Goal: Task Accomplishment & Management: Use online tool/utility

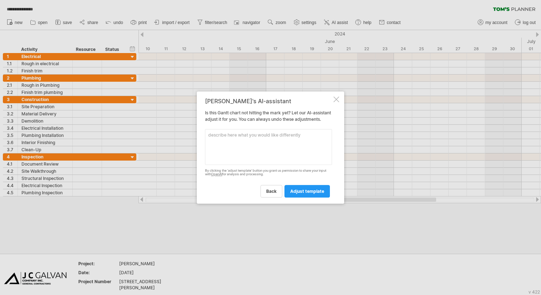
click at [227, 139] on textarea at bounding box center [268, 147] width 127 height 36
type textarea "s"
type textarea "commertial soft remodel"
click at [301, 197] on link "adjust template" at bounding box center [307, 191] width 45 height 13
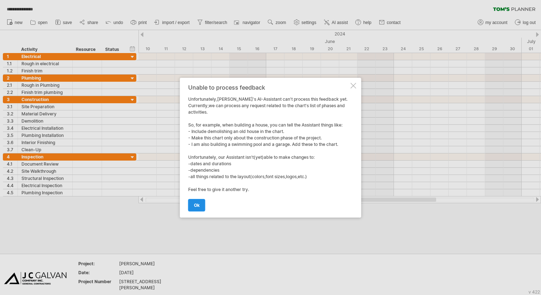
click at [198, 206] on span "ok" at bounding box center [197, 204] width 6 height 5
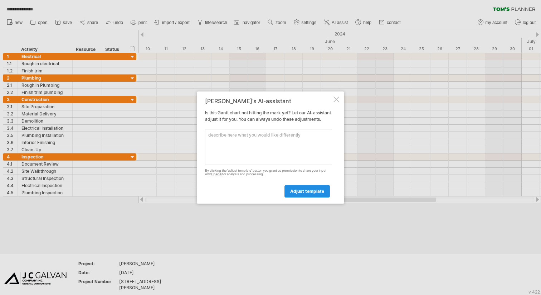
click at [300, 194] on span "adjust template" at bounding box center [307, 190] width 34 height 5
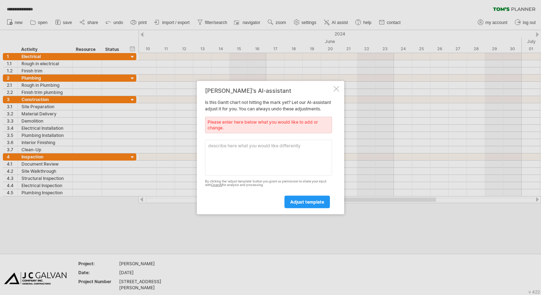
click at [254, 157] on textarea at bounding box center [268, 157] width 127 height 36
type textarea "f"
type textarea "Flooring and plumbing"
click at [319, 208] on link "adjust template" at bounding box center [307, 202] width 45 height 13
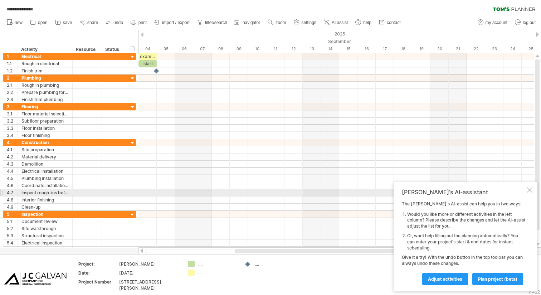
click at [530, 192] on div at bounding box center [530, 190] width 6 height 6
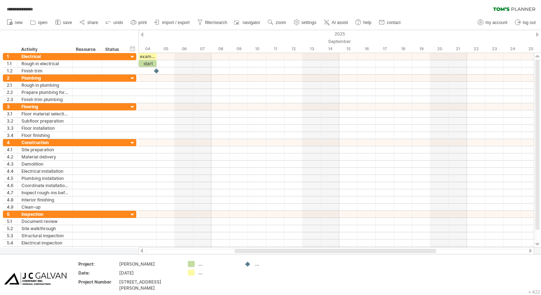
click at [537, 33] on div at bounding box center [537, 34] width 3 height 5
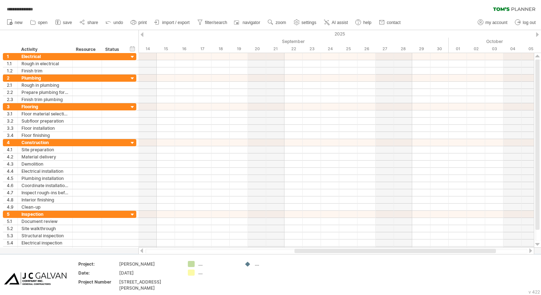
click at [537, 33] on div at bounding box center [537, 34] width 3 height 5
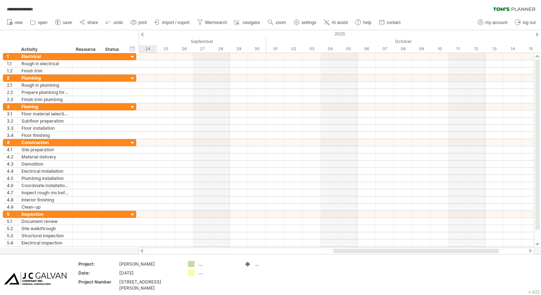
click at [537, 33] on div at bounding box center [537, 34] width 3 height 5
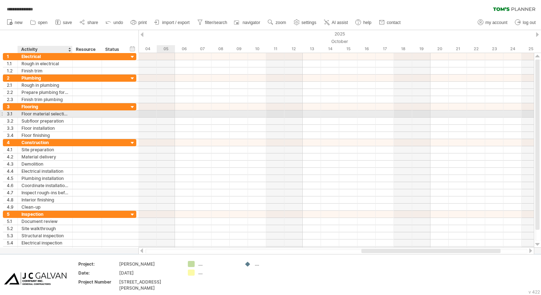
click at [62, 115] on div "Floor material selection" at bounding box center [44, 113] width 47 height 7
click at [3, 115] on div at bounding box center [1, 114] width 3 height 8
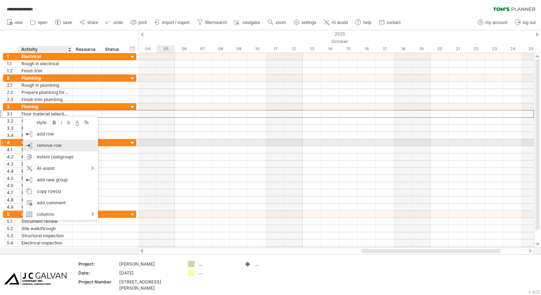
click at [55, 146] on span "remove row" at bounding box center [49, 145] width 25 height 5
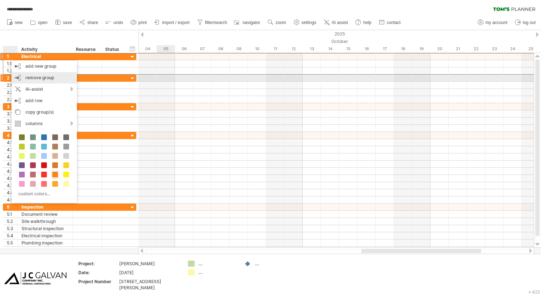
click at [43, 77] on span "remove group" at bounding box center [39, 77] width 29 height 5
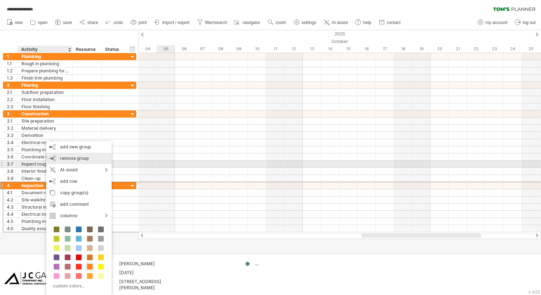
click at [77, 161] on div "remove group remove selected groups" at bounding box center [79, 158] width 66 height 11
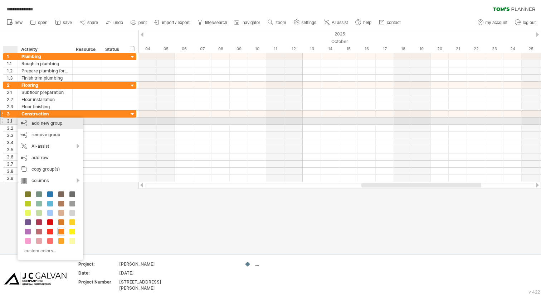
click at [37, 123] on div "add new group" at bounding box center [51, 122] width 66 height 11
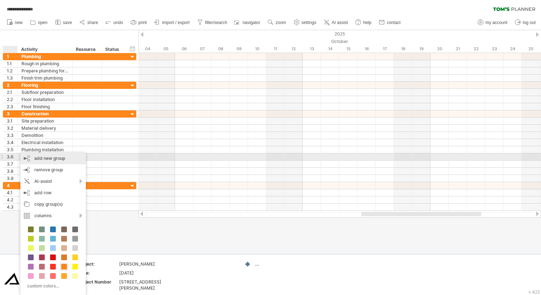
click at [45, 160] on div "add new group" at bounding box center [53, 158] width 66 height 11
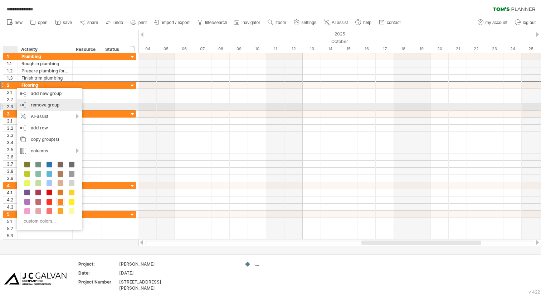
click at [44, 107] on span "remove group" at bounding box center [45, 104] width 29 height 5
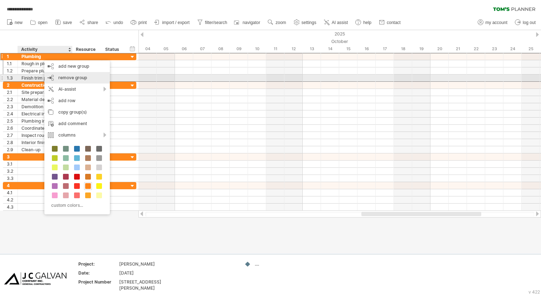
click at [69, 78] on span "remove group" at bounding box center [72, 77] width 29 height 5
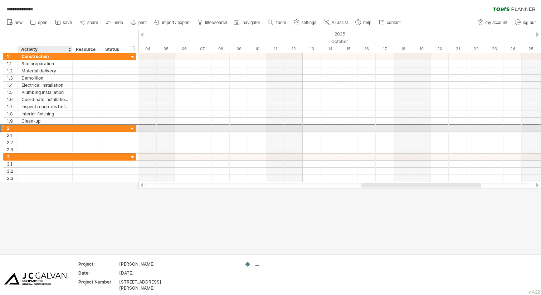
click at [34, 127] on div at bounding box center [44, 128] width 47 height 7
type input "****"
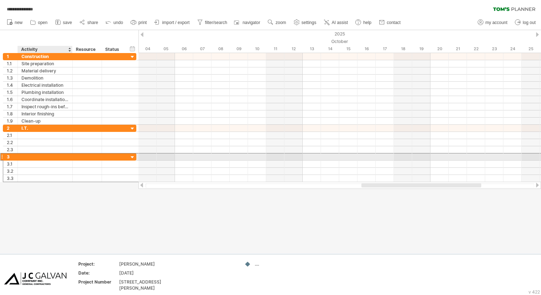
click at [22, 157] on div at bounding box center [44, 156] width 47 height 7
type input "**********"
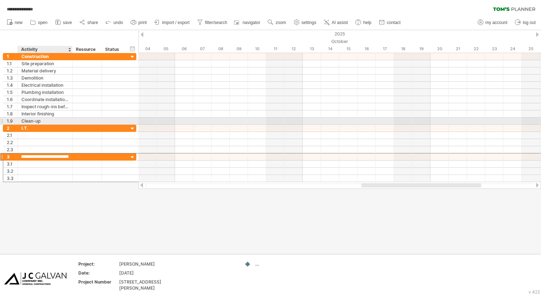
click at [45, 122] on div "Clean-up" at bounding box center [44, 120] width 47 height 7
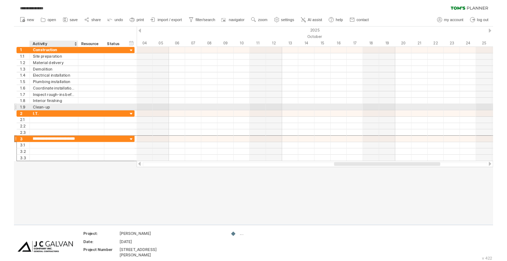
scroll to position [0, 0]
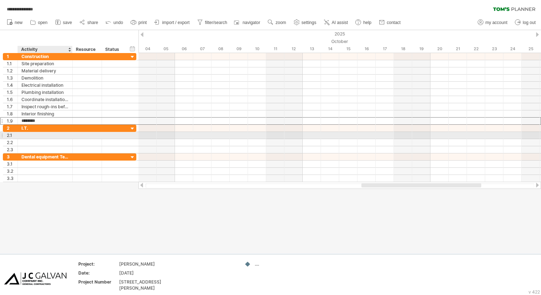
click at [43, 137] on div at bounding box center [44, 135] width 47 height 7
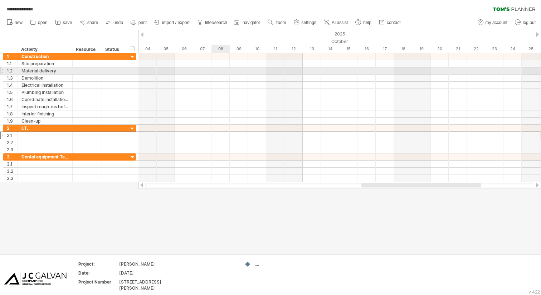
click at [218, 71] on div at bounding box center [340, 70] width 403 height 7
click at [215, 71] on div at bounding box center [340, 70] width 403 height 7
click at [216, 71] on div at bounding box center [340, 70] width 403 height 7
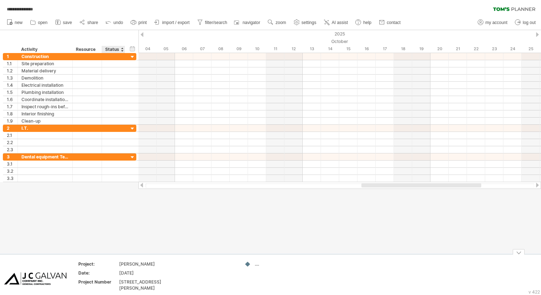
click at [130, 273] on div "[DATE]" at bounding box center [149, 273] width 60 height 6
type input "*"
type input "**********"
click at [158, 282] on div "[STREET_ADDRESS][PERSON_NAME]" at bounding box center [149, 285] width 60 height 12
type input "*"
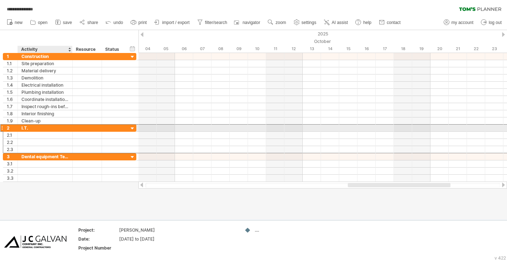
click at [34, 130] on div "I.T." at bounding box center [44, 128] width 47 height 7
type input "*"
type input "*****"
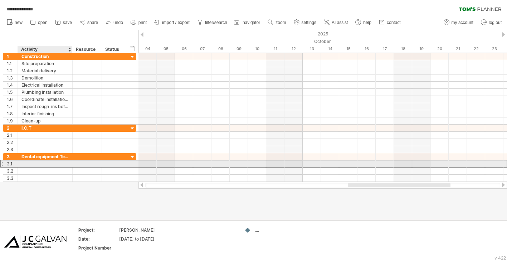
click at [27, 165] on div at bounding box center [44, 163] width 47 height 7
type input "*"
click at [47, 165] on input "**********" at bounding box center [44, 163] width 47 height 7
type input "**********"
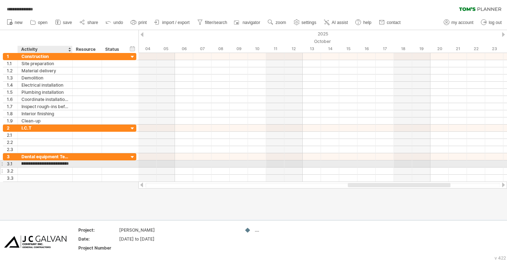
click at [47, 170] on div at bounding box center [44, 171] width 47 height 7
click at [58, 165] on div "Disconnect Existing dental Chairs" at bounding box center [44, 163] width 47 height 7
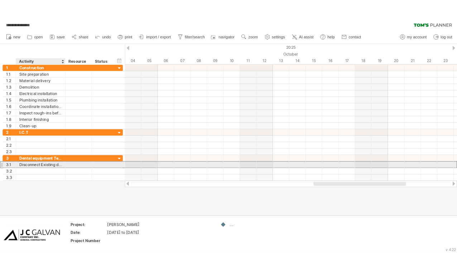
scroll to position [0, 0]
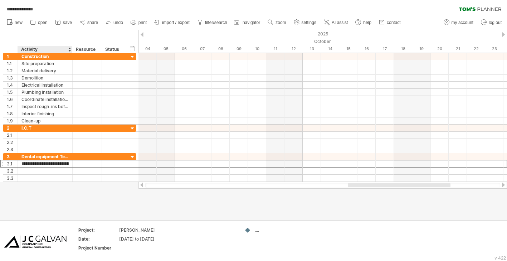
click at [71, 43] on div "hide start/end/duration show start/end/duration ******** Activity ******** Reso…" at bounding box center [69, 41] width 139 height 23
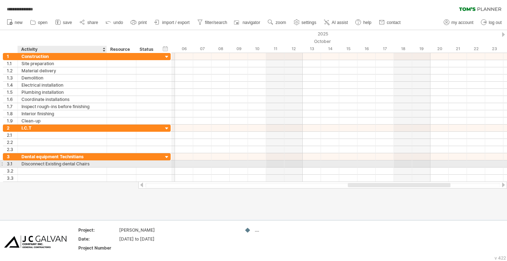
drag, startPoint x: 70, startPoint y: 163, endPoint x: 105, endPoint y: 165, distance: 34.4
click at [105, 165] on div at bounding box center [106, 163] width 4 height 7
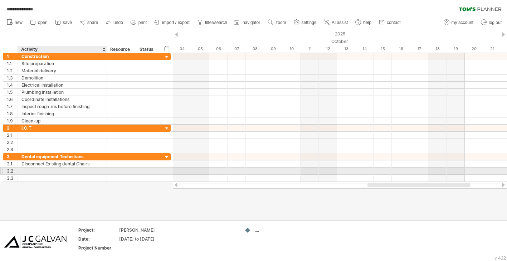
click at [49, 169] on div at bounding box center [62, 171] width 82 height 7
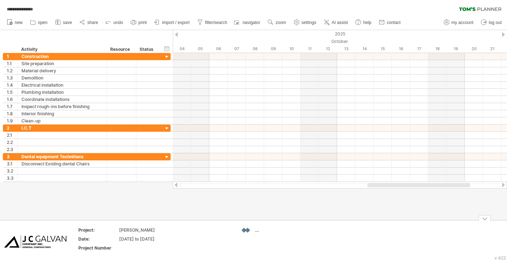
click at [247, 228] on div "**********" at bounding box center [253, 130] width 507 height 261
click at [256, 231] on div "...." at bounding box center [274, 230] width 39 height 6
click at [250, 231] on div at bounding box center [248, 230] width 7 height 7
click at [255, 231] on div at bounding box center [274, 230] width 39 height 6
click at [407, 187] on div at bounding box center [411, 185] width 87 height 4
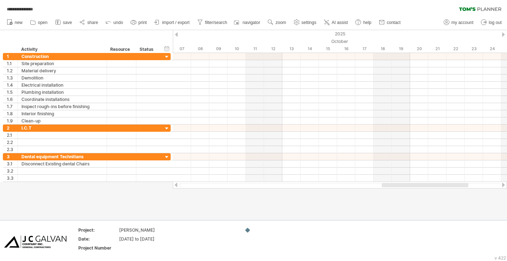
drag, startPoint x: 404, startPoint y: 184, endPoint x: 418, endPoint y: 183, distance: 14.3
click at [418, 183] on div at bounding box center [425, 185] width 87 height 4
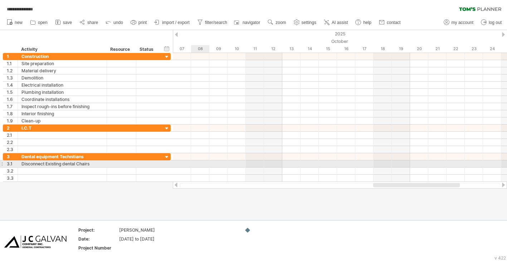
click at [197, 164] on div at bounding box center [340, 163] width 334 height 7
drag, startPoint x: 195, startPoint y: 164, endPoint x: 206, endPoint y: 164, distance: 10.4
click at [206, 164] on div at bounding box center [340, 163] width 334 height 7
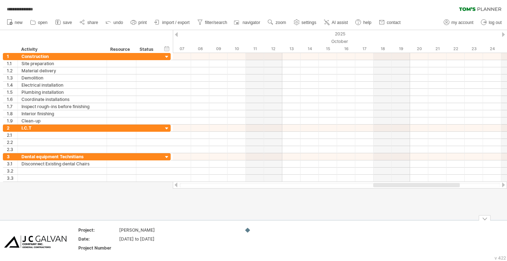
click at [237, 240] on td at bounding box center [212, 241] width 57 height 28
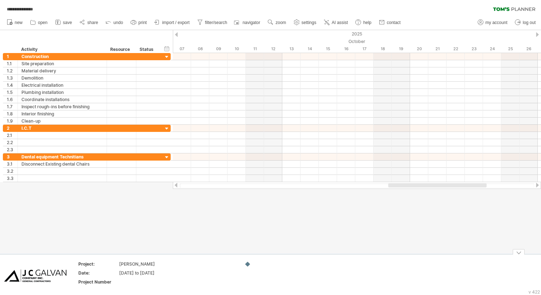
click at [248, 263] on div "**********" at bounding box center [270, 147] width 541 height 295
click at [261, 268] on td at bounding box center [269, 275] width 57 height 28
click at [247, 268] on td at bounding box center [269, 275] width 57 height 28
click at [249, 265] on div at bounding box center [248, 264] width 7 height 7
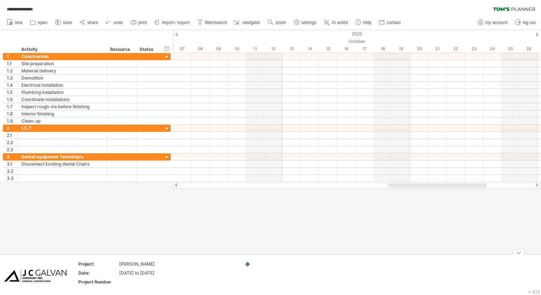
click at [249, 265] on div at bounding box center [248, 264] width 7 height 7
click at [254, 23] on span "navigator" at bounding box center [252, 22] width 18 height 5
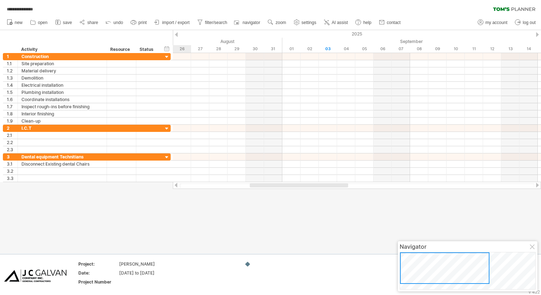
click at [430, 261] on div at bounding box center [445, 268] width 90 height 32
click at [532, 248] on div at bounding box center [533, 247] width 6 height 6
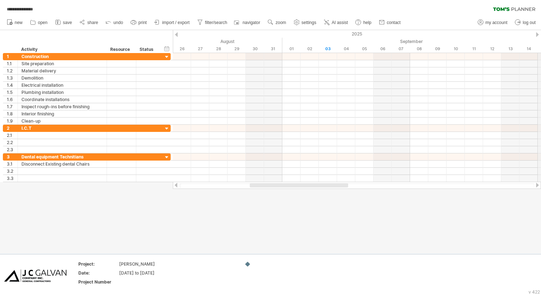
click at [541, 35] on div "2025" at bounding box center [456, 34] width 1662 height 8
click at [537, 32] on div at bounding box center [537, 34] width 3 height 5
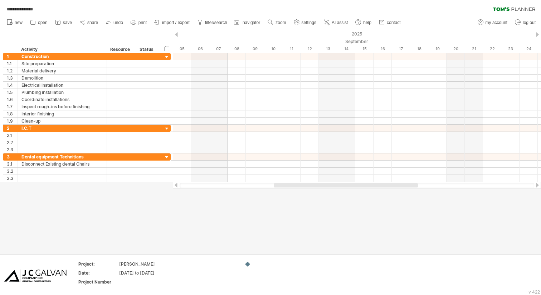
click at [537, 32] on div at bounding box center [537, 34] width 3 height 5
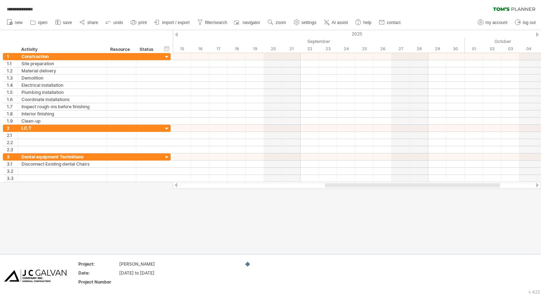
click at [537, 32] on div at bounding box center [537, 34] width 3 height 5
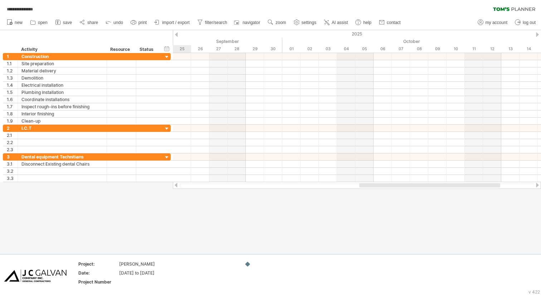
click at [537, 32] on div at bounding box center [537, 34] width 3 height 5
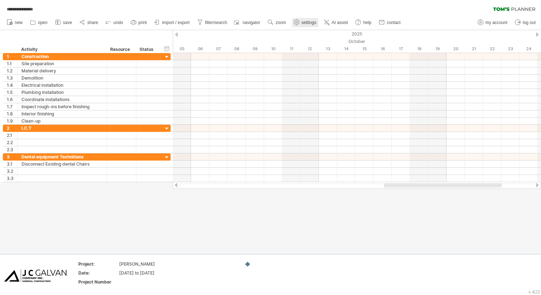
click at [307, 25] on span "settings" at bounding box center [309, 22] width 15 height 5
select select "*"
select select "**"
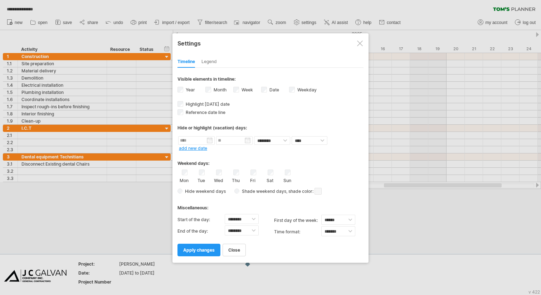
click at [240, 91] on div "Week visibility of weeknumbers Currently there is not enough space horizontally…" at bounding box center [247, 91] width 28 height 10
click at [209, 141] on input "text" at bounding box center [196, 140] width 37 height 9
click at [245, 149] on link "next" at bounding box center [246, 147] width 5 height 5
click at [216, 177] on link "8" at bounding box center [217, 175] width 4 height 7
type input "********"
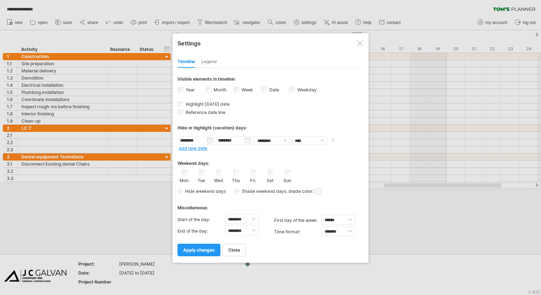
click at [247, 140] on input "********" at bounding box center [234, 140] width 37 height 9
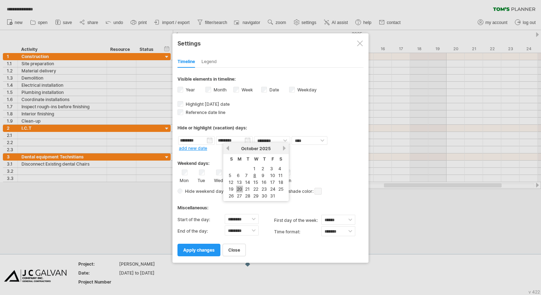
click at [242, 189] on link "20" at bounding box center [239, 188] width 7 height 7
type input "********"
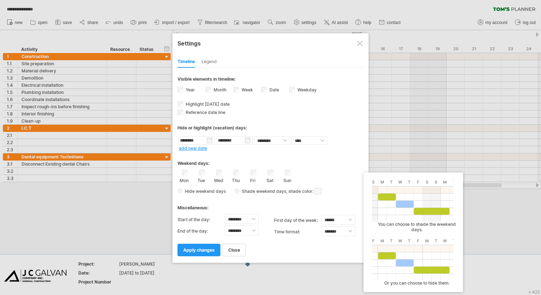
click at [318, 193] on span at bounding box center [318, 191] width 7 height 7
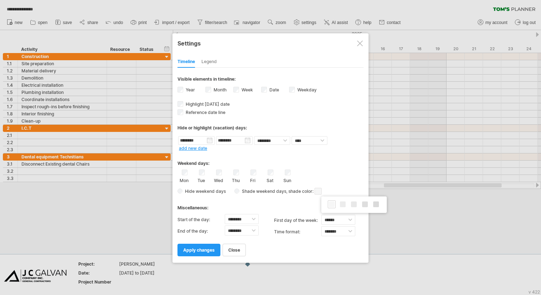
click at [338, 173] on div "Mon Tue Wed Thu Fri Sat Sun" at bounding box center [271, 176] width 186 height 14
click at [318, 191] on span at bounding box center [318, 191] width 7 height 7
click at [337, 174] on div "Mon Tue Wed Thu Fri Sat Sun" at bounding box center [271, 176] width 186 height 14
click at [332, 110] on div "Reference date line The reference dateline is a darker vertical line in the cha…" at bounding box center [271, 111] width 186 height 7
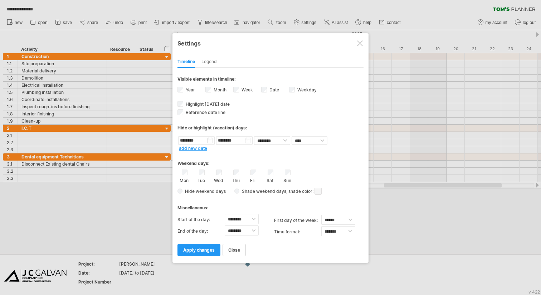
click at [342, 189] on div "Hide weekend days Shade weekend days , shade color: You can choose to shade the…" at bounding box center [271, 191] width 186 height 10
click at [252, 217] on select "******** ******** ******** ******** ******** ******** ******** ******** *******…" at bounding box center [242, 219] width 34 height 10
select select "*"
click at [225, 214] on select "******** ******** ******** ******** ******** ******** ******** ******** *******…" at bounding box center [242, 219] width 34 height 10
click at [255, 227] on select "******** ******** ******** ******** ******** ******** ******** ******** *******…" at bounding box center [242, 230] width 34 height 10
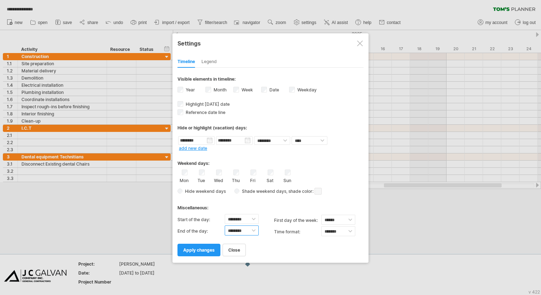
click at [225, 225] on select "******** ******** ******** ******** ******** ******** ******** ******** *******…" at bounding box center [242, 230] width 34 height 10
click at [207, 248] on span "apply changes" at bounding box center [199, 249] width 32 height 5
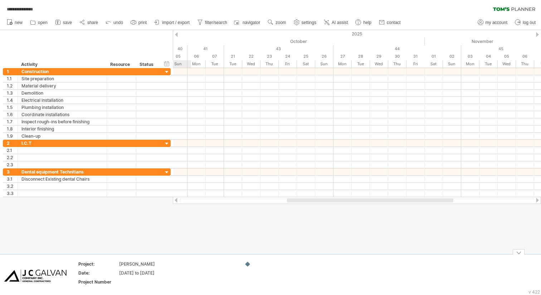
click at [247, 266] on div "**********" at bounding box center [270, 147] width 541 height 295
click at [308, 22] on span "settings" at bounding box center [309, 22] width 15 height 5
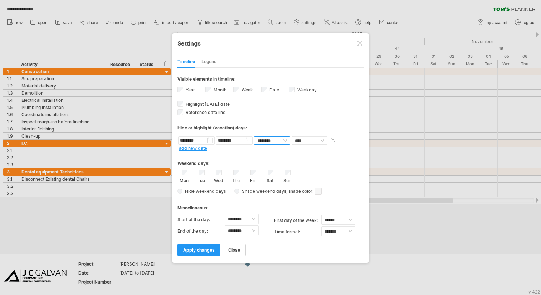
click at [287, 139] on select "******** ********" at bounding box center [272, 140] width 36 height 9
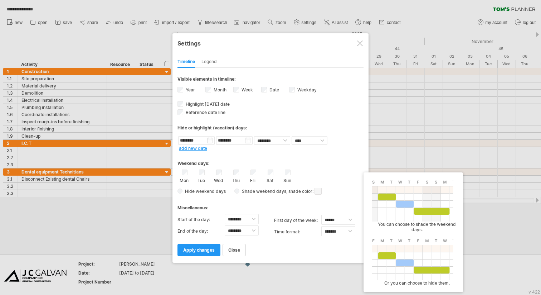
click at [323, 188] on div "Hide weekend days Shade weekend days , shade color: You can choose to shade the…" at bounding box center [271, 191] width 186 height 10
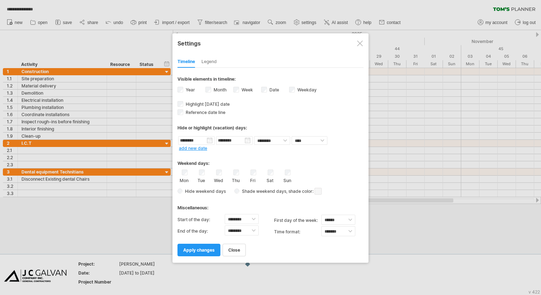
click at [320, 189] on span at bounding box center [318, 191] width 7 height 7
click at [378, 202] on span at bounding box center [378, 200] width 6 height 6
click at [398, 279] on div at bounding box center [270, 147] width 541 height 295
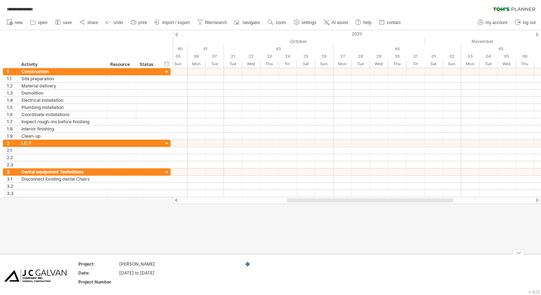
click at [247, 266] on div "**********" at bounding box center [270, 147] width 541 height 295
drag, startPoint x: 248, startPoint y: 265, endPoint x: 274, endPoint y: 265, distance: 25.4
click at [274, 265] on div at bounding box center [269, 264] width 49 height 6
click at [177, 36] on div at bounding box center [176, 34] width 3 height 5
click at [305, 23] on span "settings" at bounding box center [309, 22] width 15 height 5
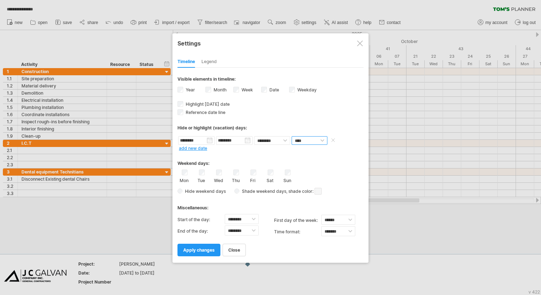
click at [322, 139] on select "**** *****" at bounding box center [310, 140] width 36 height 9
select select "*"
click at [292, 136] on select "**** *****" at bounding box center [310, 140] width 36 height 9
click at [285, 138] on select "******** ********" at bounding box center [272, 140] width 36 height 9
click at [426, 111] on div at bounding box center [270, 147] width 541 height 295
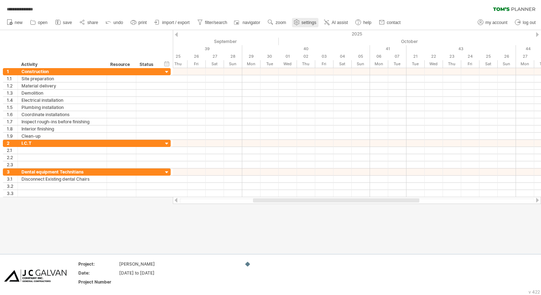
click at [306, 23] on span "settings" at bounding box center [309, 22] width 15 height 5
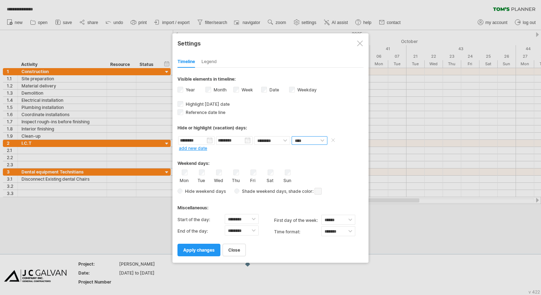
click at [322, 142] on select "**** *****" at bounding box center [310, 140] width 36 height 9
select select "*"
click at [292, 136] on select "**** *****" at bounding box center [310, 140] width 36 height 9
click at [344, 142] on div "******** ******** ******** ******** **** *****" at bounding box center [271, 140] width 186 height 10
click at [344, 141] on span at bounding box center [343, 139] width 7 height 5
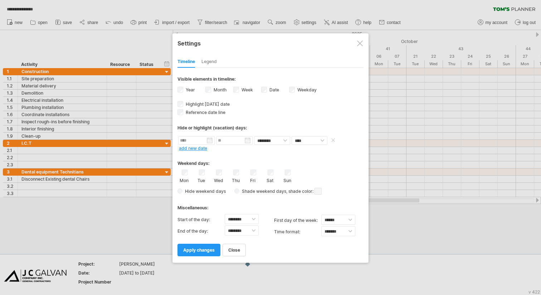
click at [334, 140] on span at bounding box center [333, 139] width 7 height 5
click at [333, 140] on span at bounding box center [333, 139] width 7 height 5
click at [323, 139] on select "**** *****" at bounding box center [310, 140] width 36 height 9
select select "*"
click at [292, 136] on select "**** *****" at bounding box center [310, 140] width 36 height 9
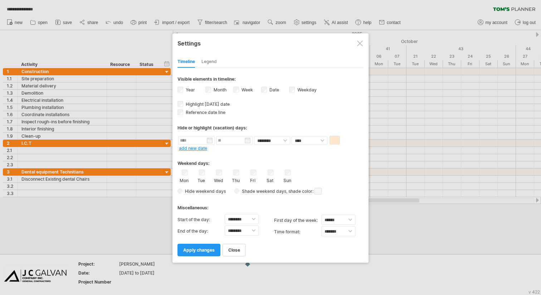
click at [285, 119] on div "Hide or highlight (vacation) days:" at bounding box center [271, 125] width 186 height 18
click at [284, 139] on select "******** ********" at bounding box center [272, 140] width 36 height 9
click at [210, 63] on div "Legend" at bounding box center [209, 61] width 15 height 11
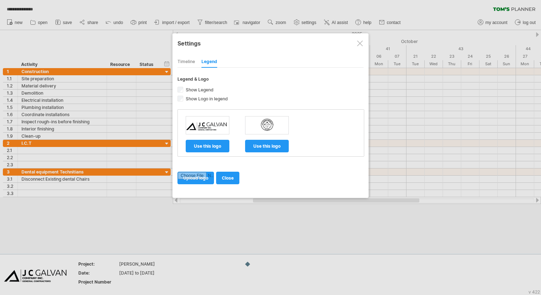
click at [213, 127] on img at bounding box center [207, 125] width 43 height 11
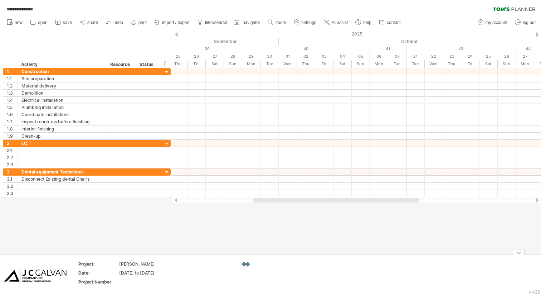
click at [249, 264] on div at bounding box center [248, 264] width 7 height 7
click at [281, 256] on div "add icon" at bounding box center [277, 254] width 49 height 11
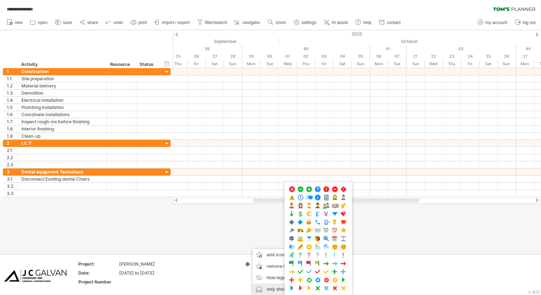
click at [239, 285] on td at bounding box center [212, 275] width 57 height 28
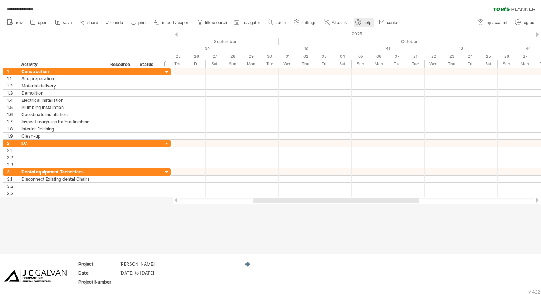
click at [366, 24] on span "help" at bounding box center [367, 22] width 8 height 5
click at [175, 23] on span "import / export" at bounding box center [176, 22] width 28 height 5
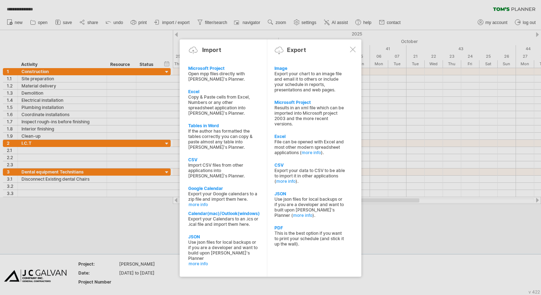
click at [87, 31] on div at bounding box center [270, 147] width 541 height 295
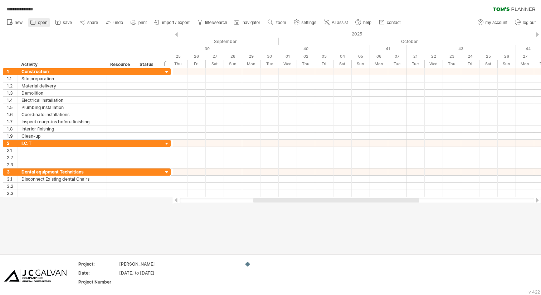
click at [42, 21] on span "open" at bounding box center [43, 22] width 10 height 5
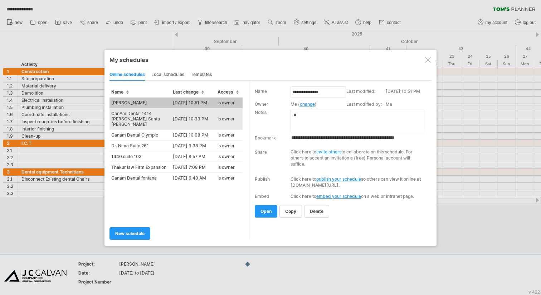
click at [146, 113] on td "CanAm Dental 1414 [PERSON_NAME] Santa [PERSON_NAME]" at bounding box center [141, 118] width 62 height 21
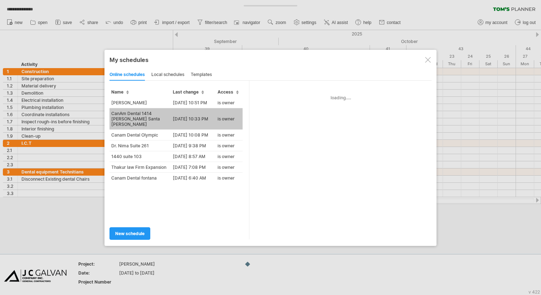
type input "**********"
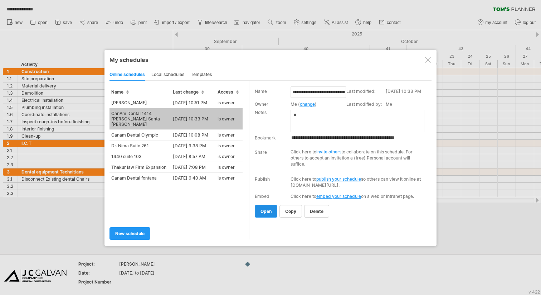
click at [266, 211] on span "open" at bounding box center [266, 210] width 11 height 5
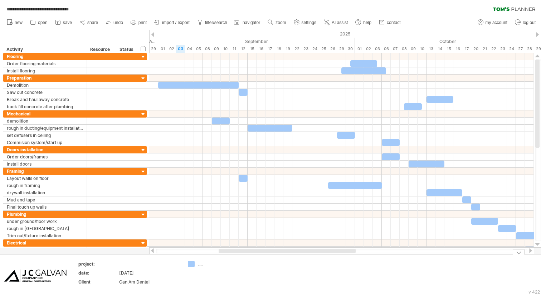
click at [193, 265] on div "**********" at bounding box center [270, 147] width 541 height 295
click at [198, 264] on div "...." at bounding box center [217, 264] width 39 height 6
click at [189, 264] on div "**********" at bounding box center [270, 147] width 541 height 295
click at [190, 265] on div "**********" at bounding box center [270, 147] width 541 height 295
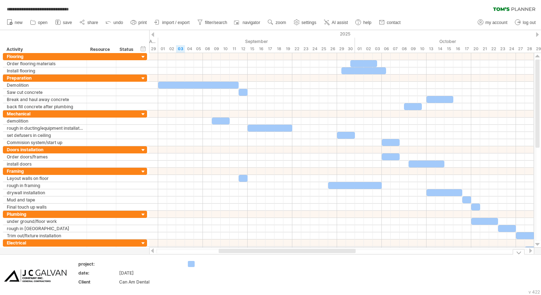
click at [190, 265] on div "**********" at bounding box center [270, 147] width 541 height 295
click at [306, 26] on link "settings" at bounding box center [305, 22] width 26 height 9
select select "*"
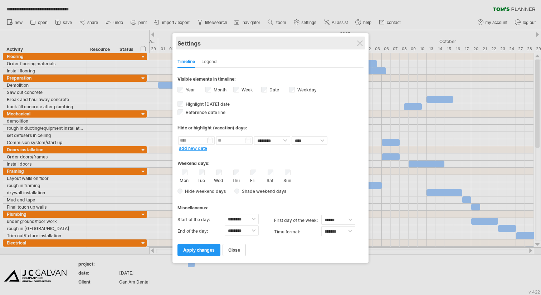
click at [356, 42] on div "Settings" at bounding box center [271, 43] width 186 height 13
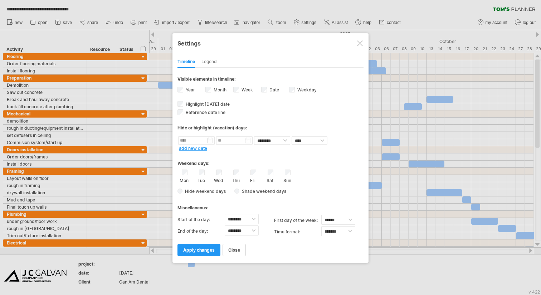
click at [40, 23] on div at bounding box center [270, 147] width 541 height 295
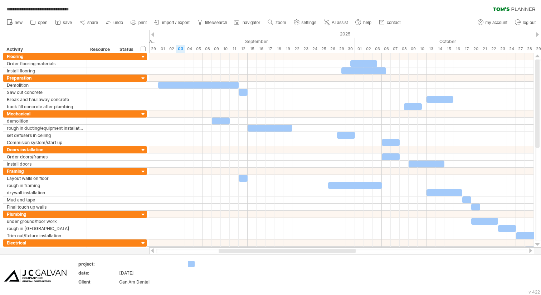
click at [40, 23] on span "open" at bounding box center [43, 22] width 10 height 5
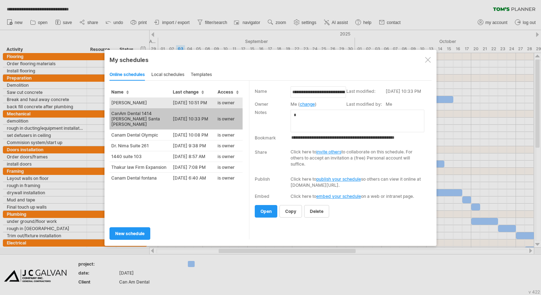
click at [164, 102] on td "[PERSON_NAME]" at bounding box center [141, 102] width 62 height 11
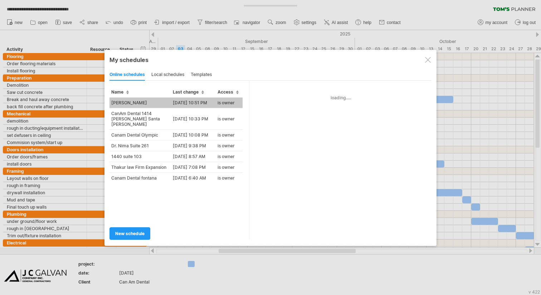
type input "**********"
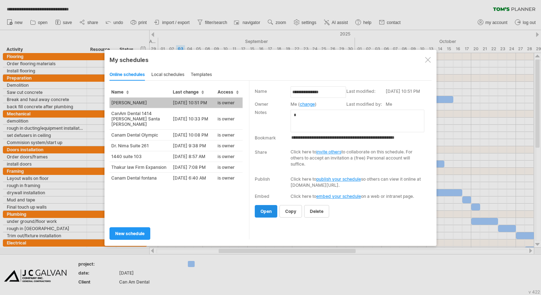
click at [269, 211] on span "open" at bounding box center [266, 210] width 11 height 5
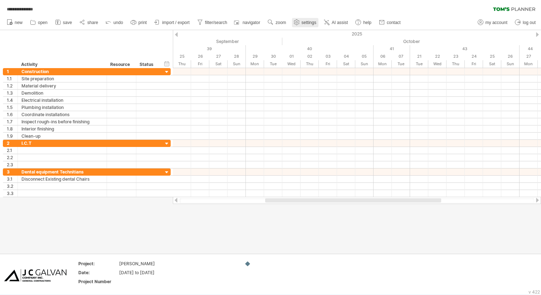
click at [300, 21] on use at bounding box center [296, 22] width 7 height 7
select select "*"
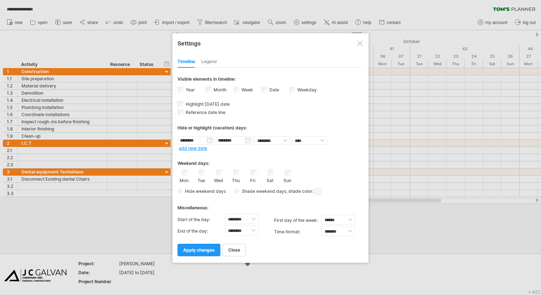
click at [410, 240] on div at bounding box center [270, 147] width 541 height 295
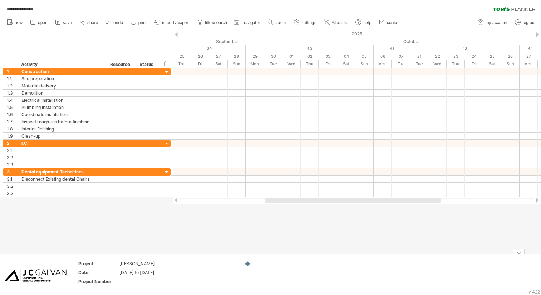
click at [249, 265] on div at bounding box center [248, 263] width 7 height 7
click at [309, 22] on span "settings" at bounding box center [309, 22] width 15 height 5
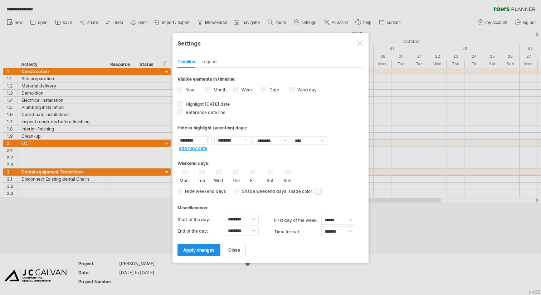
click at [200, 248] on span "apply changes" at bounding box center [199, 249] width 32 height 5
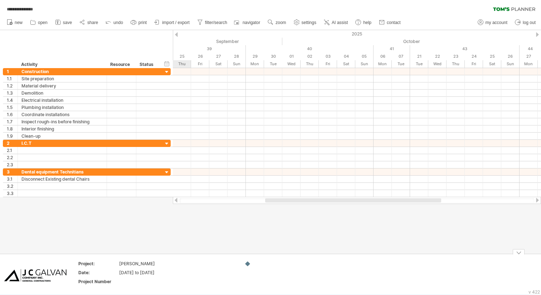
click at [243, 263] on td at bounding box center [269, 274] width 57 height 28
click at [247, 263] on div "**********" at bounding box center [270, 147] width 541 height 295
drag, startPoint x: 247, startPoint y: 263, endPoint x: 250, endPoint y: 266, distance: 4.1
click at [250, 266] on div "**********" at bounding box center [270, 147] width 541 height 295
click at [305, 24] on span "settings" at bounding box center [309, 22] width 15 height 5
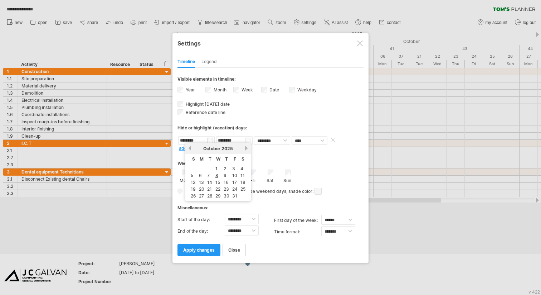
click at [213, 141] on input "********" at bounding box center [196, 140] width 37 height 9
drag, startPoint x: 205, startPoint y: 140, endPoint x: 178, endPoint y: 140, distance: 27.2
click at [178, 140] on div "******** ******** ******** ******** **** *****" at bounding box center [271, 140] width 186 height 10
click at [323, 141] on select "**** *****" at bounding box center [310, 140] width 36 height 9
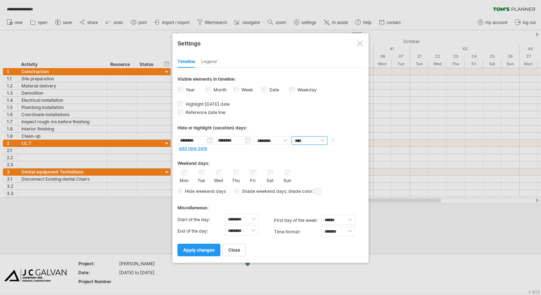
select select "*"
click at [292, 136] on select "**** *****" at bounding box center [310, 140] width 36 height 9
click at [287, 140] on select "******** ********" at bounding box center [272, 140] width 36 height 9
select select "*"
click at [254, 136] on select "******** ********" at bounding box center [272, 140] width 36 height 9
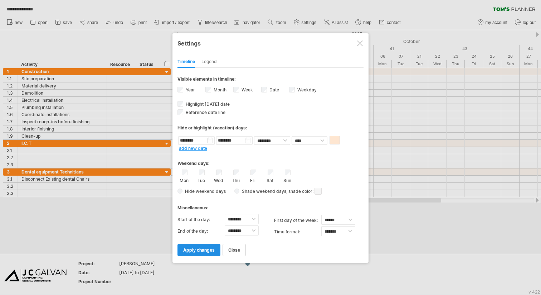
click at [209, 249] on span "apply changes" at bounding box center [199, 249] width 32 height 5
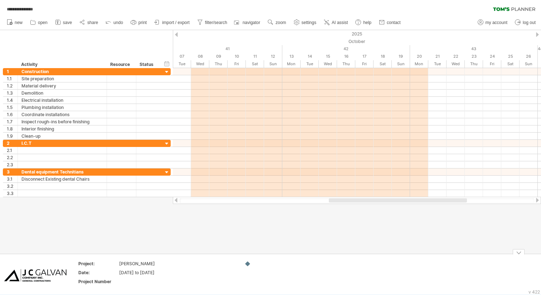
click at [250, 266] on div at bounding box center [248, 263] width 7 height 7
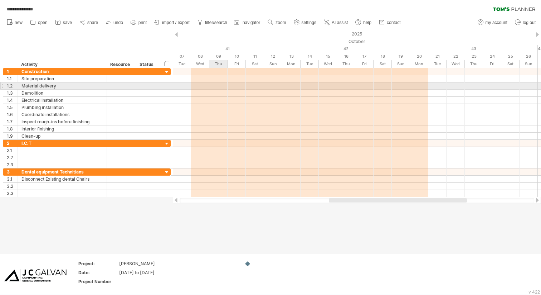
click at [214, 86] on div at bounding box center [357, 85] width 368 height 7
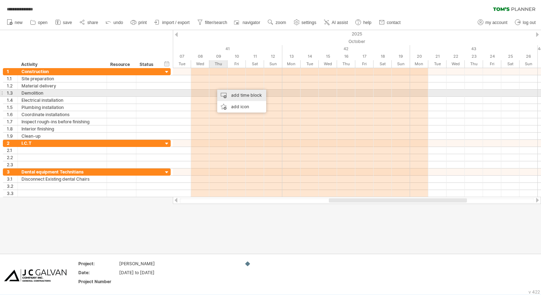
click at [242, 95] on div "add time block" at bounding box center [241, 95] width 49 height 11
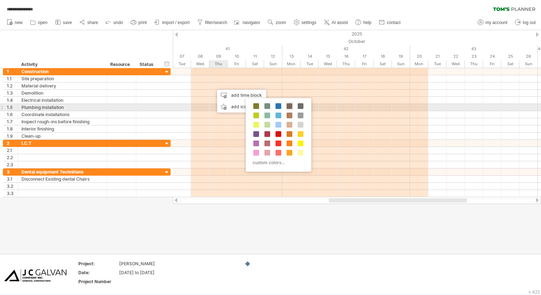
click at [290, 107] on span at bounding box center [290, 106] width 6 height 6
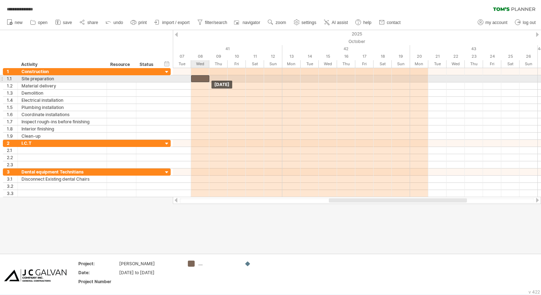
drag, startPoint x: 218, startPoint y: 87, endPoint x: 201, endPoint y: 80, distance: 18.3
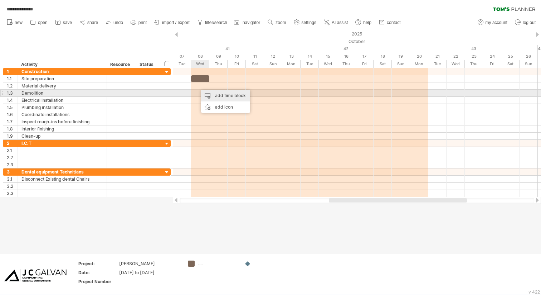
click at [205, 92] on div "add time block" at bounding box center [225, 95] width 49 height 11
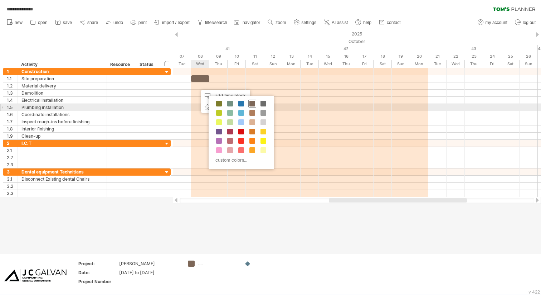
click at [253, 104] on span at bounding box center [253, 104] width 6 height 6
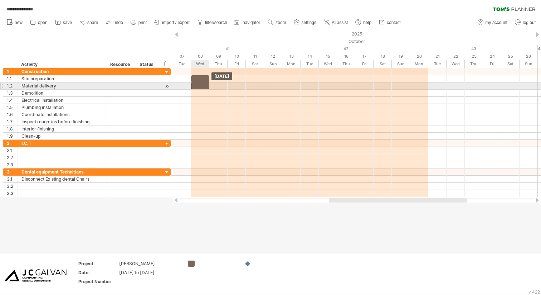
drag, startPoint x: 206, startPoint y: 86, endPoint x: 198, endPoint y: 86, distance: 8.2
click at [198, 86] on div at bounding box center [200, 85] width 18 height 7
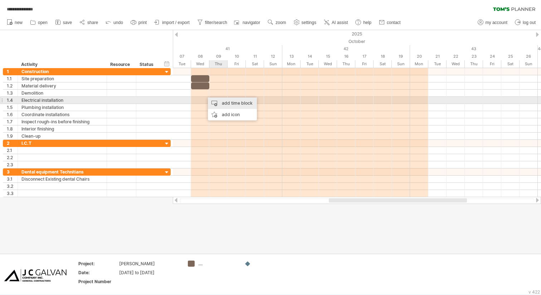
click at [216, 99] on div "add time block" at bounding box center [232, 102] width 49 height 11
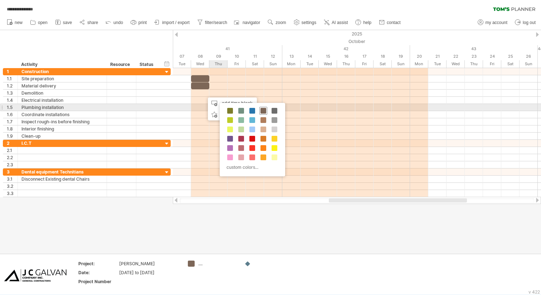
click at [262, 111] on span at bounding box center [264, 111] width 6 height 6
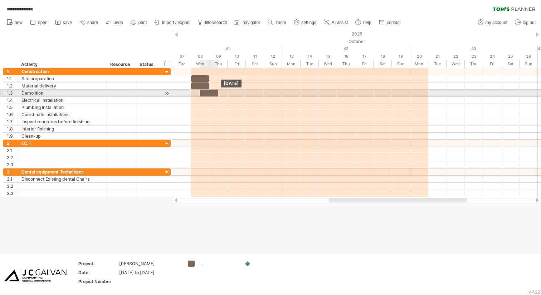
click at [203, 93] on div at bounding box center [209, 93] width 18 height 7
drag, startPoint x: 218, startPoint y: 92, endPoint x: 223, endPoint y: 92, distance: 5.7
click at [223, 92] on div at bounding box center [214, 93] width 28 height 7
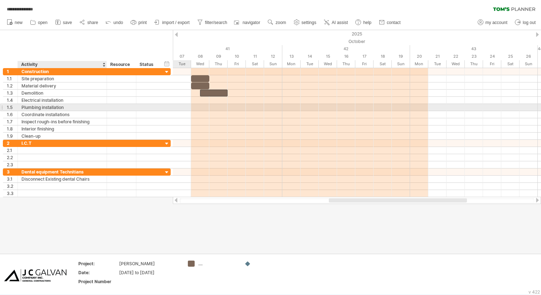
click at [69, 105] on div "Plumbing installation" at bounding box center [62, 107] width 82 height 7
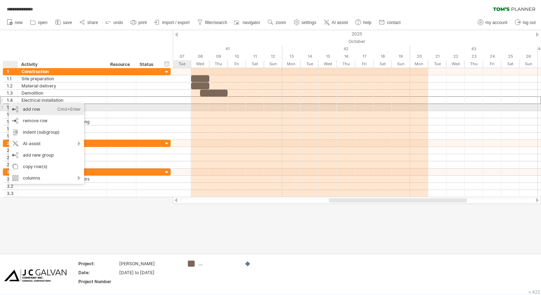
click at [31, 110] on div "add row Ctrl+Enter Cmd+Enter" at bounding box center [46, 108] width 75 height 11
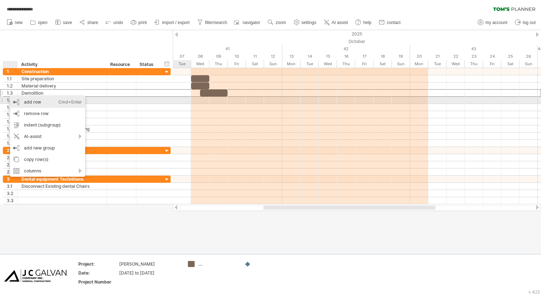
click at [34, 102] on div "add row Ctrl+Enter Cmd+Enter" at bounding box center [47, 101] width 75 height 11
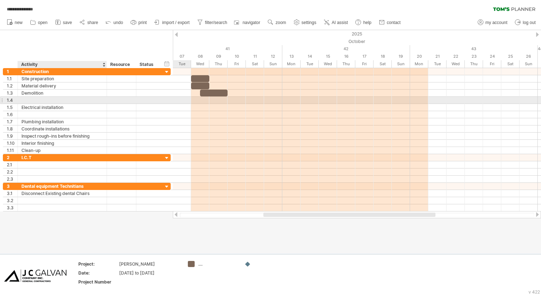
click at [44, 100] on div at bounding box center [62, 100] width 82 height 7
click at [55, 100] on input "**********" at bounding box center [62, 100] width 82 height 7
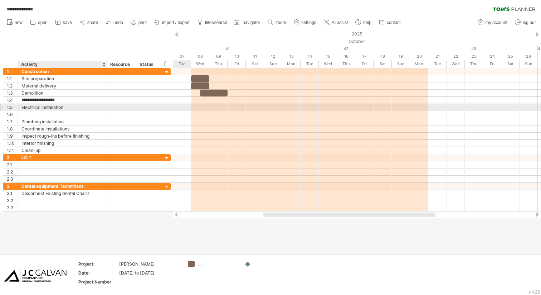
type input "**********"
click at [66, 107] on div "Electrical installation" at bounding box center [62, 107] width 82 height 7
type input "**********"
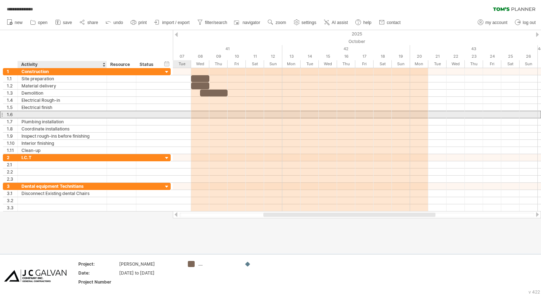
click at [35, 115] on div at bounding box center [62, 114] width 82 height 7
type input "**********"
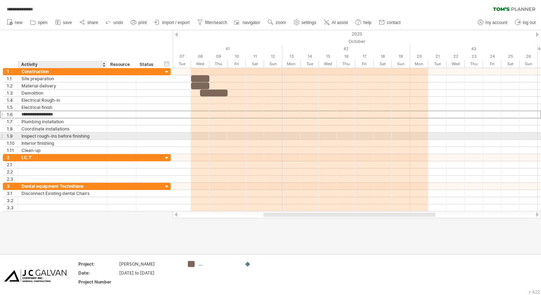
click at [84, 136] on div "Inspect rough-ins before finishing" at bounding box center [62, 135] width 82 height 7
drag, startPoint x: 95, startPoint y: 136, endPoint x: 20, endPoint y: 138, distance: 74.9
click at [20, 138] on div "**********" at bounding box center [62, 135] width 89 height 7
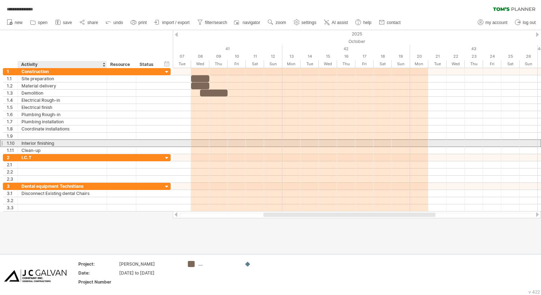
drag, startPoint x: 58, startPoint y: 143, endPoint x: 48, endPoint y: 142, distance: 9.7
click at [48, 142] on div "Interior finishing" at bounding box center [62, 143] width 82 height 7
click at [59, 143] on input "**********" at bounding box center [62, 143] width 82 height 7
type input "*"
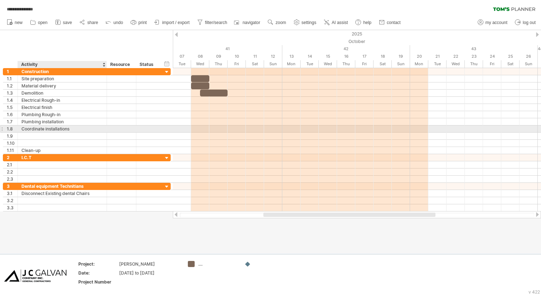
click at [35, 132] on div "Coordinate installations" at bounding box center [62, 128] width 82 height 7
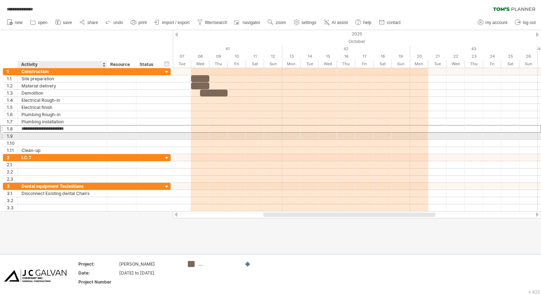
click at [33, 135] on div at bounding box center [62, 135] width 82 height 7
type input "**********"
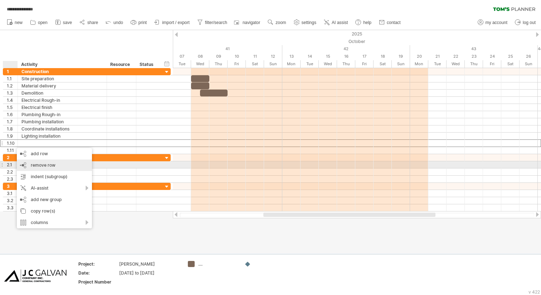
click at [57, 167] on div "remove row remove selected rows" at bounding box center [54, 164] width 75 height 11
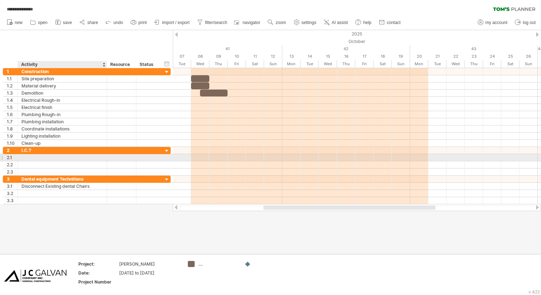
click at [49, 154] on div at bounding box center [62, 157] width 82 height 7
type input "**********"
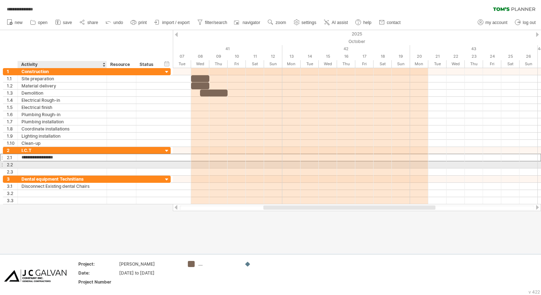
click at [35, 163] on div at bounding box center [62, 164] width 82 height 7
type input "*"
type input "**********"
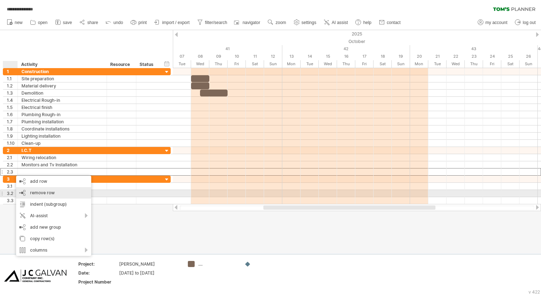
click at [42, 193] on span "remove row" at bounding box center [42, 192] width 25 height 5
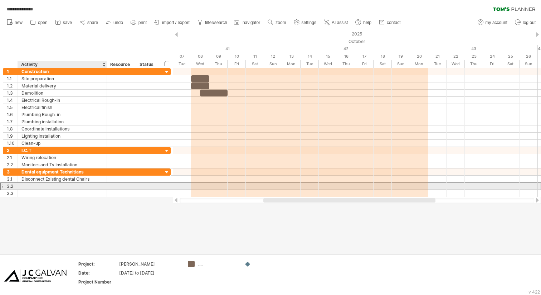
click at [38, 187] on div at bounding box center [62, 186] width 82 height 7
type input "**********"
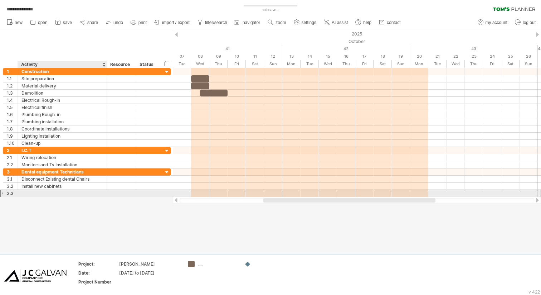
click at [30, 192] on div at bounding box center [62, 193] width 82 height 7
type input "*"
type input "**********"
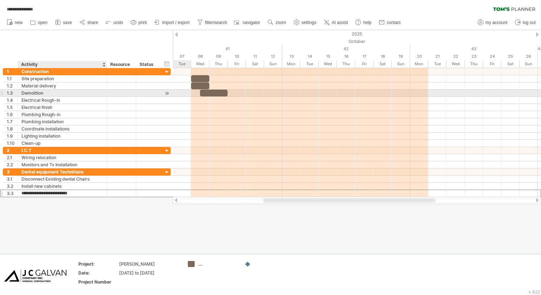
click at [57, 95] on div "Demolition" at bounding box center [62, 93] width 82 height 7
type input "**********"
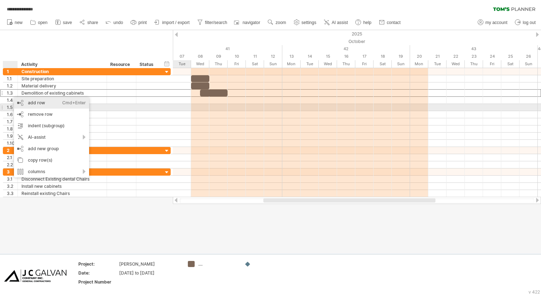
click at [26, 104] on div "add row Ctrl+Enter Cmd+Enter" at bounding box center [51, 102] width 75 height 11
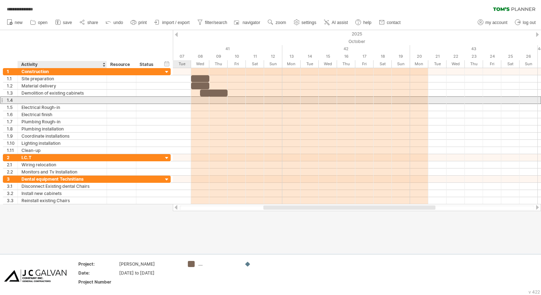
click at [30, 99] on div at bounding box center [62, 100] width 82 height 7
type input "**********"
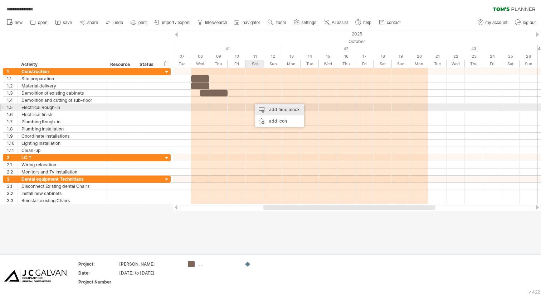
click at [269, 108] on div "add time block" at bounding box center [279, 109] width 49 height 11
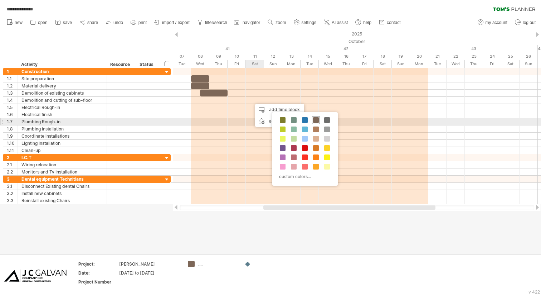
click at [317, 122] on span at bounding box center [316, 120] width 6 height 6
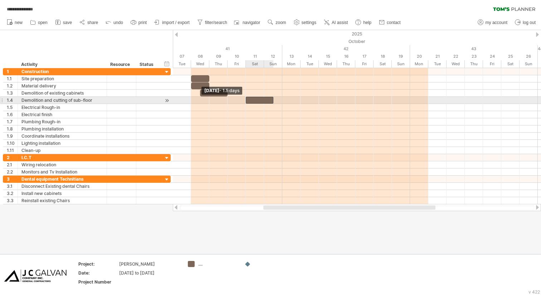
drag, startPoint x: 255, startPoint y: 100, endPoint x: 249, endPoint y: 100, distance: 6.8
click at [249, 100] on div at bounding box center [260, 100] width 28 height 7
drag, startPoint x: 273, startPoint y: 100, endPoint x: 280, endPoint y: 100, distance: 6.8
click at [280, 100] on div at bounding box center [264, 100] width 37 height 7
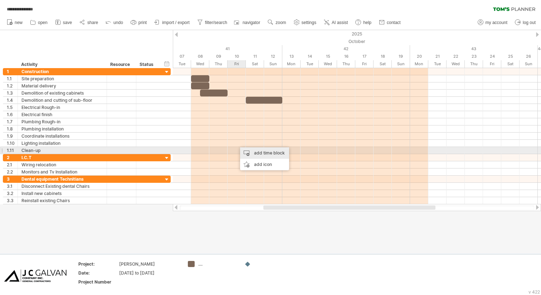
click at [256, 154] on div "add time block" at bounding box center [264, 152] width 49 height 11
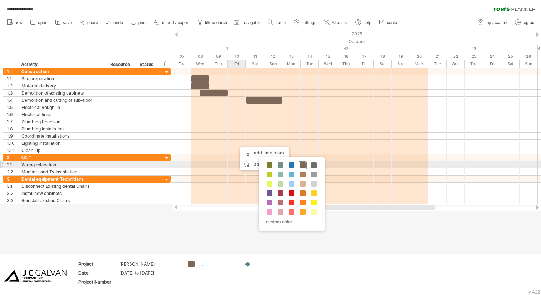
click at [304, 167] on span at bounding box center [303, 165] width 6 height 6
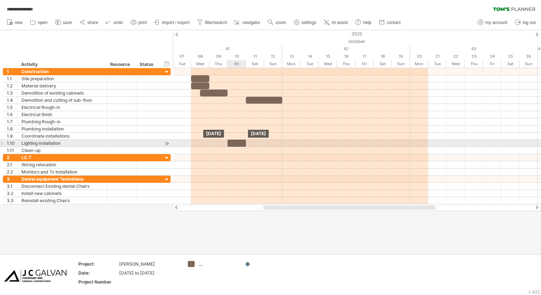
drag, startPoint x: 243, startPoint y: 143, endPoint x: 236, endPoint y: 142, distance: 7.2
click at [236, 142] on div at bounding box center [237, 143] width 18 height 7
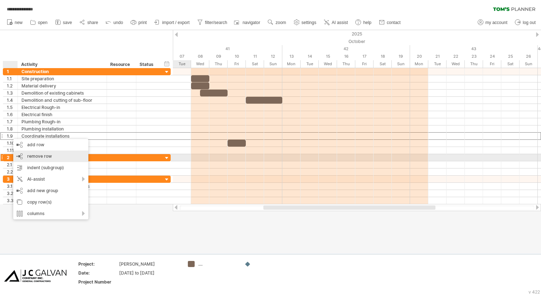
click at [42, 156] on span "remove row" at bounding box center [39, 155] width 25 height 5
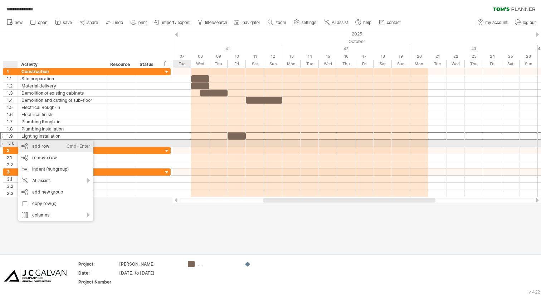
click at [44, 145] on div "add row Ctrl+Enter Cmd+Enter" at bounding box center [55, 145] width 75 height 11
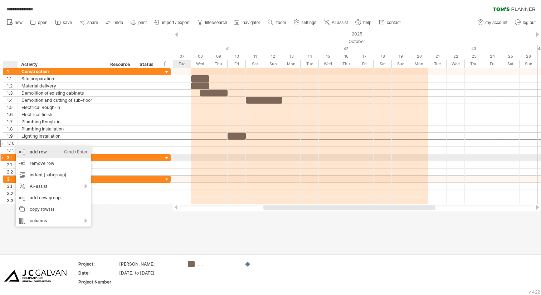
click at [43, 153] on div "add row Ctrl+Enter Cmd+Enter" at bounding box center [53, 151] width 75 height 11
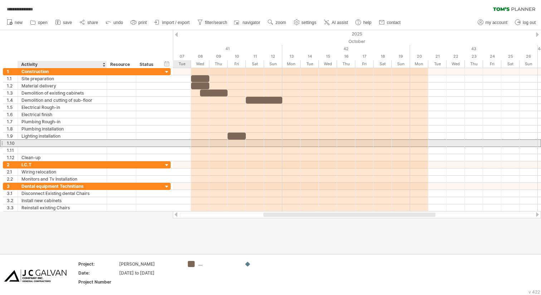
click at [41, 143] on div at bounding box center [62, 143] width 82 height 7
click at [57, 143] on input "**********" at bounding box center [62, 143] width 82 height 7
type input "**********"
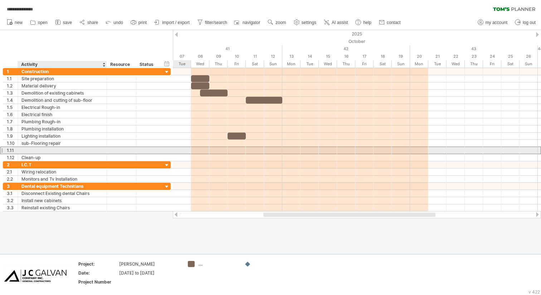
click at [43, 148] on div at bounding box center [62, 150] width 82 height 7
type input "**********"
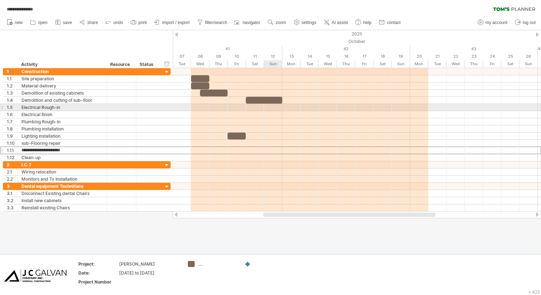
click at [271, 108] on div at bounding box center [357, 107] width 368 height 7
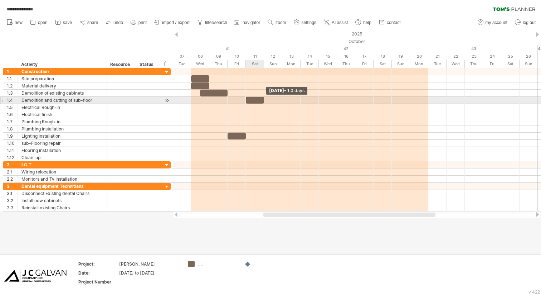
drag, startPoint x: 281, startPoint y: 100, endPoint x: 266, endPoint y: 100, distance: 15.0
click at [266, 100] on div "[DATE] - 1.0 days [DATE]" at bounding box center [357, 139] width 368 height 143
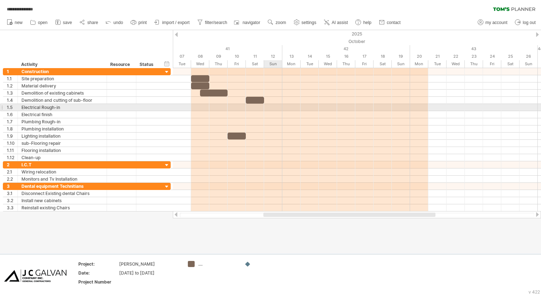
click at [270, 108] on div at bounding box center [357, 107] width 368 height 7
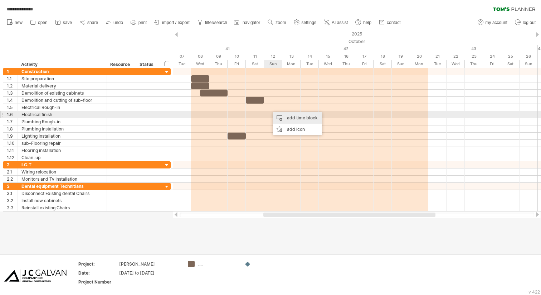
click at [280, 117] on div "add time block" at bounding box center [297, 117] width 49 height 11
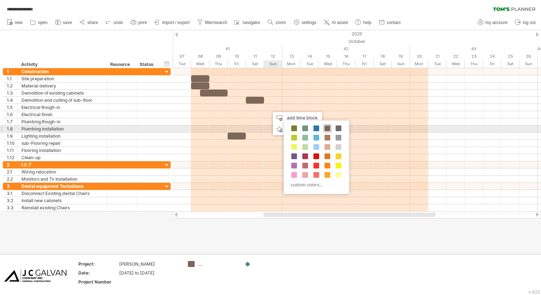
click at [329, 126] on span at bounding box center [328, 128] width 6 height 6
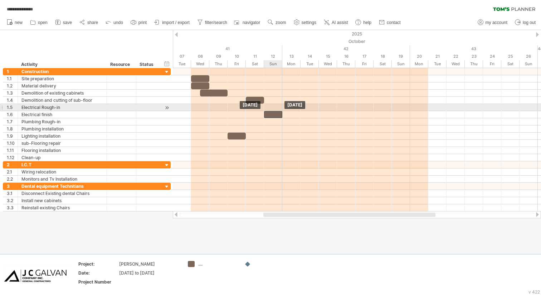
drag, startPoint x: 280, startPoint y: 106, endPoint x: 273, endPoint y: 111, distance: 9.0
drag, startPoint x: 276, startPoint y: 112, endPoint x: 276, endPoint y: 107, distance: 4.7
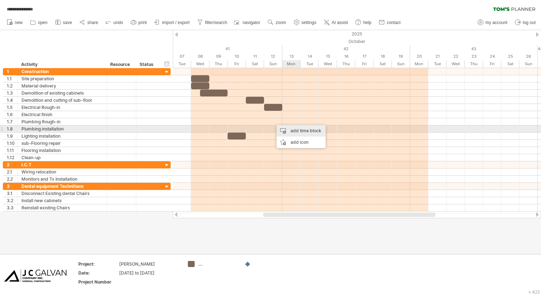
click at [295, 130] on div "add time block" at bounding box center [301, 130] width 49 height 11
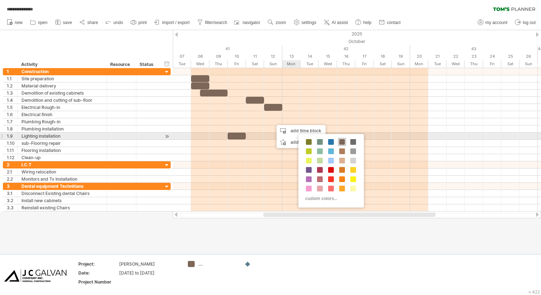
click at [345, 140] on div at bounding box center [342, 142] width 8 height 8
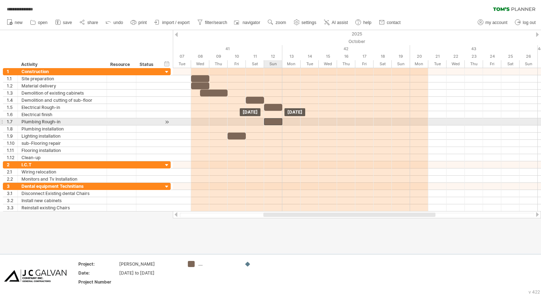
drag, startPoint x: 280, startPoint y: 120, endPoint x: 272, endPoint y: 120, distance: 8.3
click at [272, 120] on div at bounding box center [273, 121] width 18 height 7
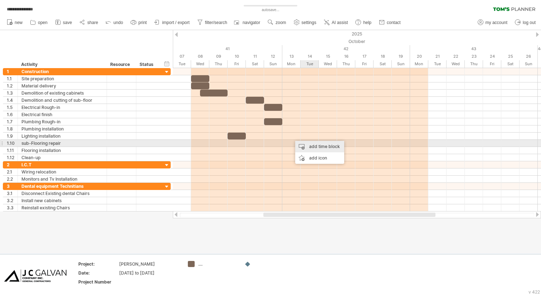
click at [316, 147] on div "add time block" at bounding box center [319, 146] width 49 height 11
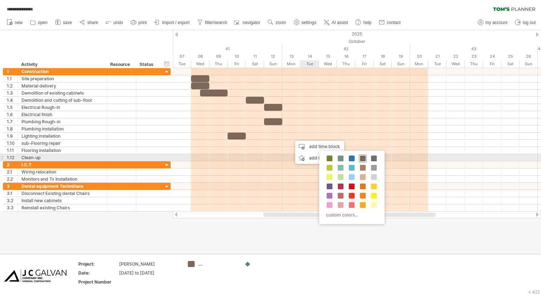
click at [363, 157] on span at bounding box center [363, 158] width 6 height 6
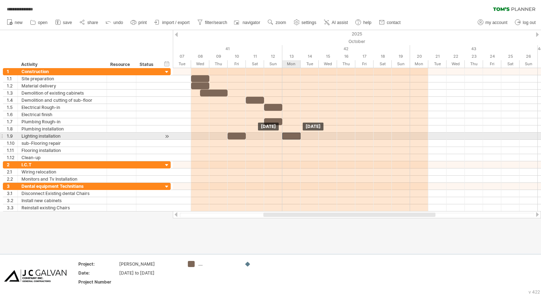
drag, startPoint x: 299, startPoint y: 134, endPoint x: 290, endPoint y: 134, distance: 9.0
click at [290, 134] on div at bounding box center [292, 135] width 18 height 7
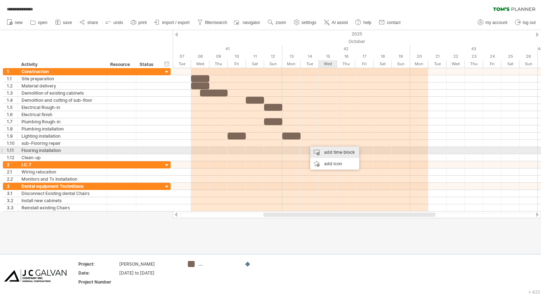
click at [317, 152] on div "add time block" at bounding box center [334, 151] width 49 height 11
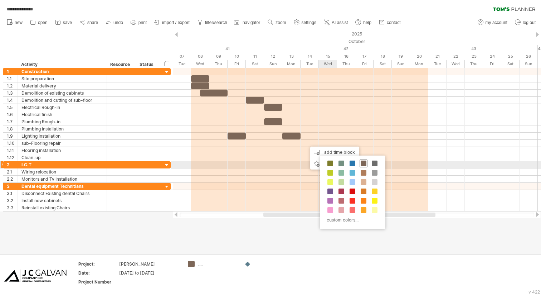
click at [362, 164] on span at bounding box center [364, 163] width 6 height 6
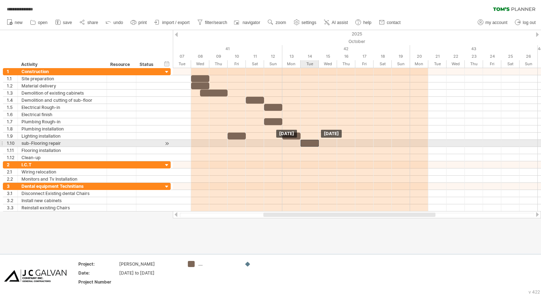
drag, startPoint x: 313, startPoint y: 142, endPoint x: 308, endPoint y: 142, distance: 5.7
click at [308, 142] on div at bounding box center [310, 143] width 18 height 7
drag, startPoint x: 318, startPoint y: 143, endPoint x: 333, endPoint y: 141, distance: 14.8
click at [333, 141] on div at bounding box center [319, 143] width 37 height 7
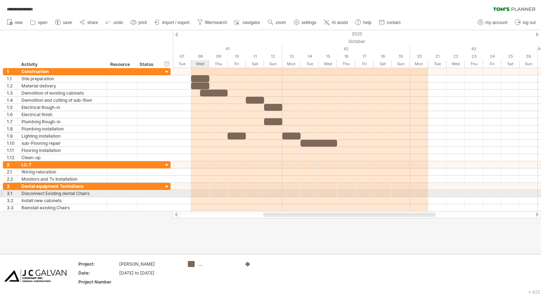
click at [199, 193] on div at bounding box center [357, 193] width 368 height 7
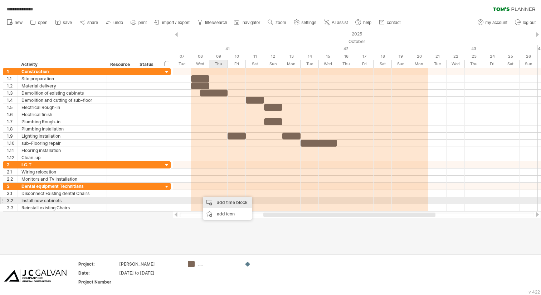
click at [224, 203] on div "add time block" at bounding box center [227, 202] width 49 height 11
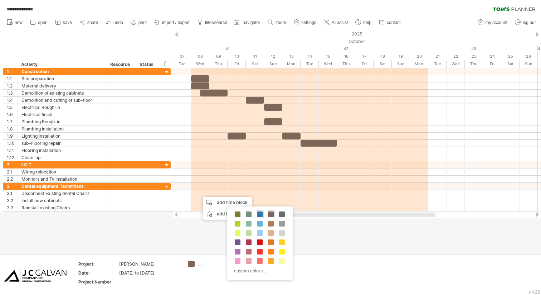
click at [259, 214] on span at bounding box center [260, 214] width 6 height 6
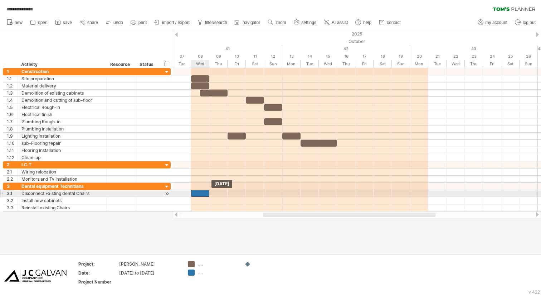
drag, startPoint x: 208, startPoint y: 193, endPoint x: 199, endPoint y: 193, distance: 8.2
click at [199, 193] on div at bounding box center [200, 193] width 18 height 7
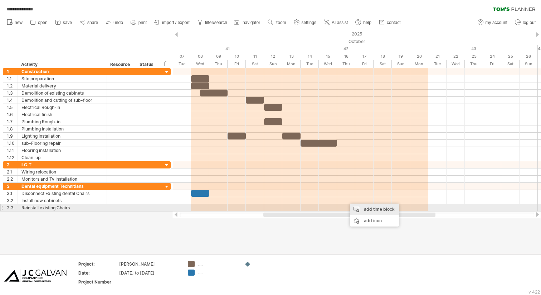
click at [371, 209] on div "add time block" at bounding box center [374, 208] width 49 height 11
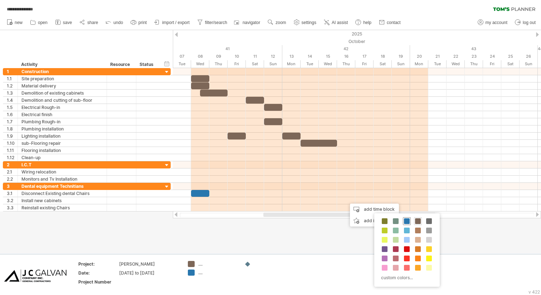
click at [409, 220] on span at bounding box center [407, 221] width 6 height 6
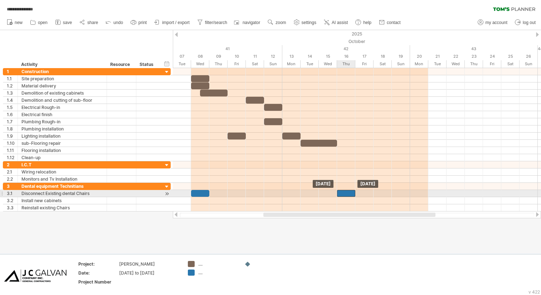
drag, startPoint x: 352, startPoint y: 200, endPoint x: 344, endPoint y: 194, distance: 10.5
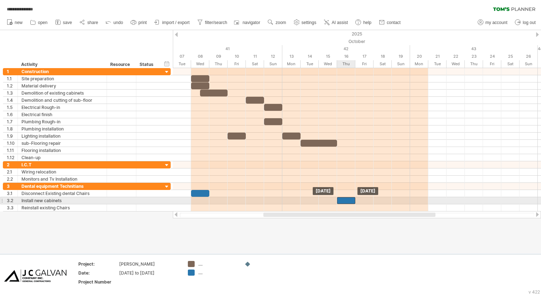
drag, startPoint x: 350, startPoint y: 193, endPoint x: 350, endPoint y: 199, distance: 5.7
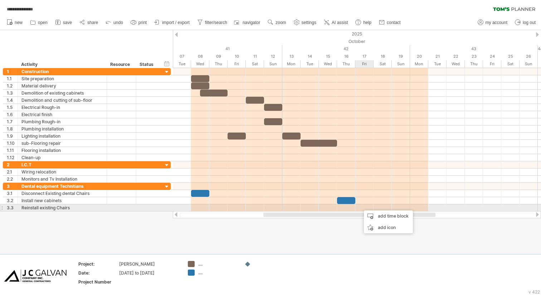
click at [361, 207] on div at bounding box center [357, 207] width 368 height 7
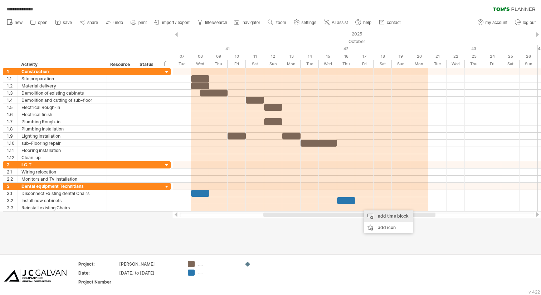
click at [382, 218] on div "add time block" at bounding box center [388, 215] width 49 height 11
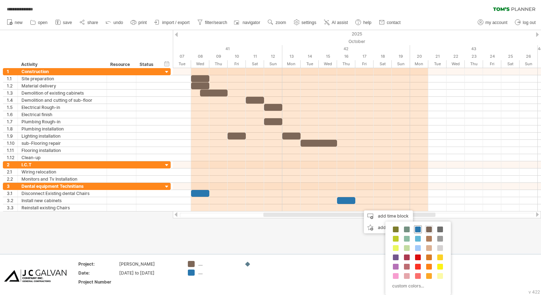
click at [417, 228] on span at bounding box center [418, 229] width 6 height 6
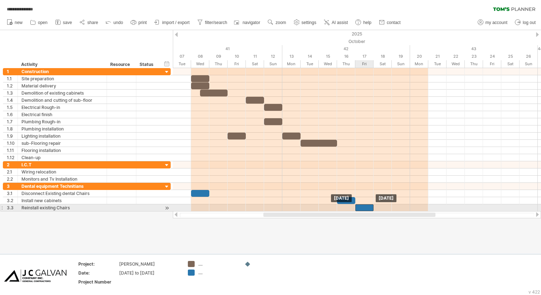
drag, startPoint x: 375, startPoint y: 209, endPoint x: 368, endPoint y: 209, distance: 7.5
click at [368, 209] on div at bounding box center [365, 207] width 18 height 7
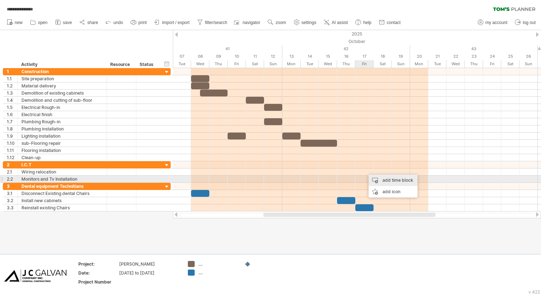
click at [380, 181] on div "add time block" at bounding box center [393, 179] width 49 height 11
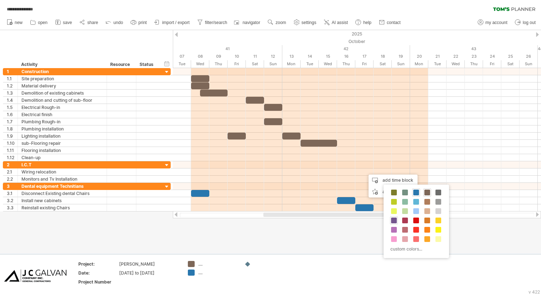
click at [396, 220] on span at bounding box center [394, 220] width 6 height 6
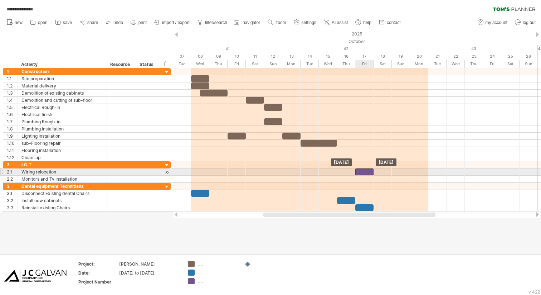
drag, startPoint x: 376, startPoint y: 171, endPoint x: 370, endPoint y: 171, distance: 6.1
click at [370, 171] on div at bounding box center [365, 171] width 18 height 7
drag, startPoint x: 373, startPoint y: 173, endPoint x: 380, endPoint y: 173, distance: 7.2
click at [380, 173] on div at bounding box center [370, 171] width 28 height 7
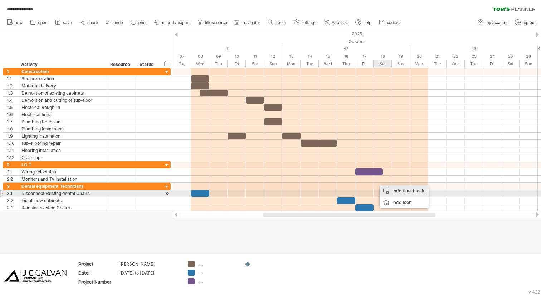
click at [393, 191] on div "add time block" at bounding box center [404, 190] width 49 height 11
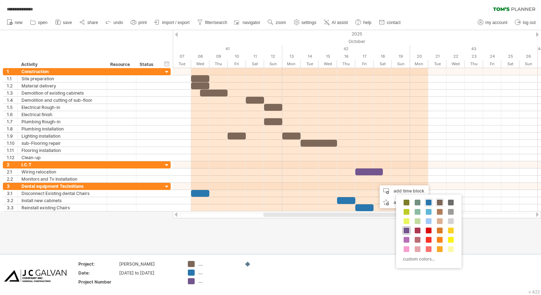
click at [407, 230] on span at bounding box center [407, 230] width 6 height 6
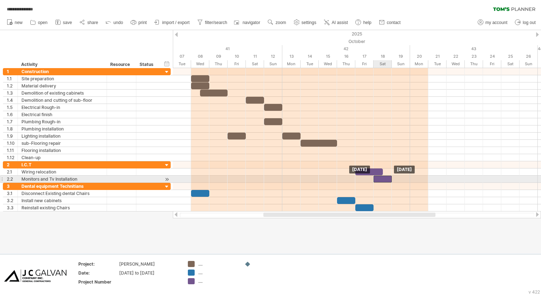
click at [382, 179] on div at bounding box center [383, 178] width 18 height 7
click at [371, 179] on div "[DATE] [DATE] - 1.0 days" at bounding box center [357, 139] width 368 height 143
drag, startPoint x: 374, startPoint y: 179, endPoint x: 370, endPoint y: 179, distance: 4.7
click at [374, 179] on div at bounding box center [383, 178] width 18 height 7
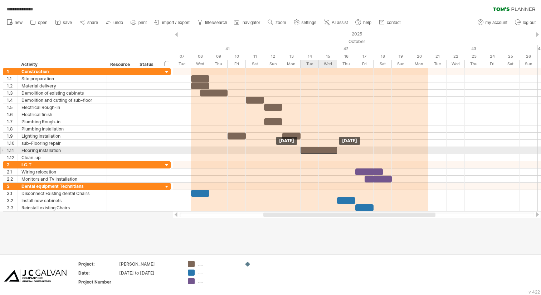
drag, startPoint x: 320, startPoint y: 142, endPoint x: 321, endPoint y: 149, distance: 6.8
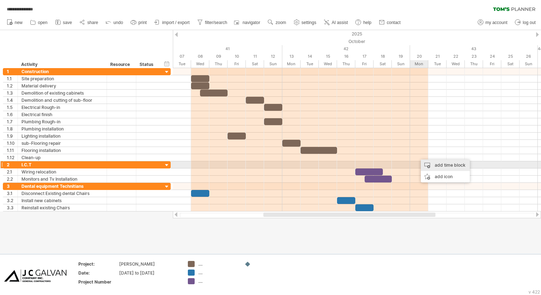
click at [436, 165] on div "add time block" at bounding box center [445, 164] width 49 height 11
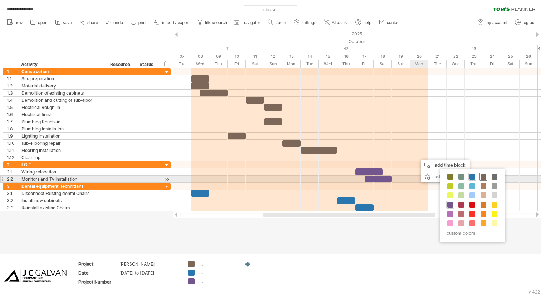
click at [484, 178] on span at bounding box center [484, 177] width 6 height 6
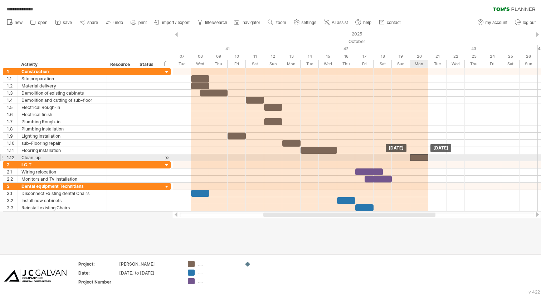
drag, startPoint x: 431, startPoint y: 158, endPoint x: 420, endPoint y: 158, distance: 10.7
click at [420, 158] on div at bounding box center [419, 157] width 18 height 7
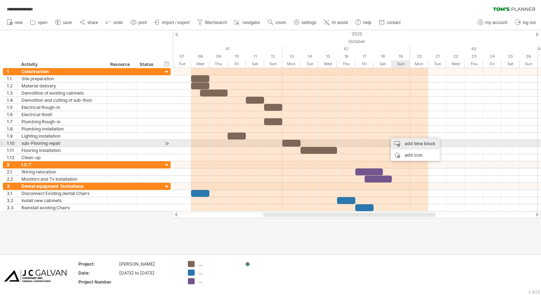
click at [399, 144] on div "add time block" at bounding box center [415, 143] width 49 height 11
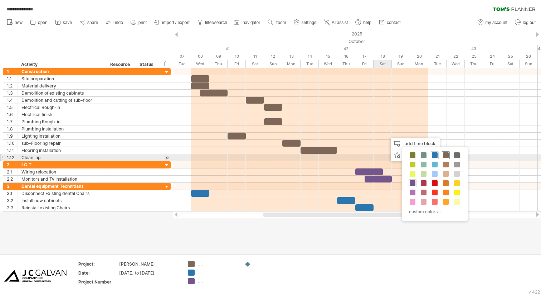
click at [446, 156] on span at bounding box center [446, 155] width 6 height 6
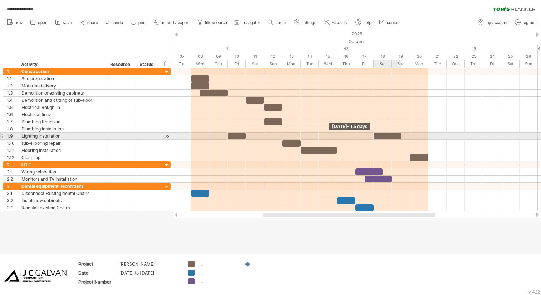
drag, startPoint x: 382, startPoint y: 136, endPoint x: 375, endPoint y: 136, distance: 6.4
click at [375, 136] on div at bounding box center [388, 135] width 28 height 7
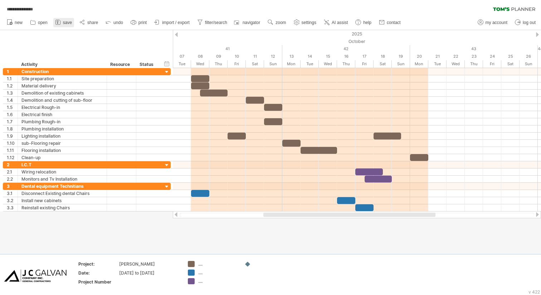
click at [63, 21] on link "save" at bounding box center [63, 22] width 21 height 9
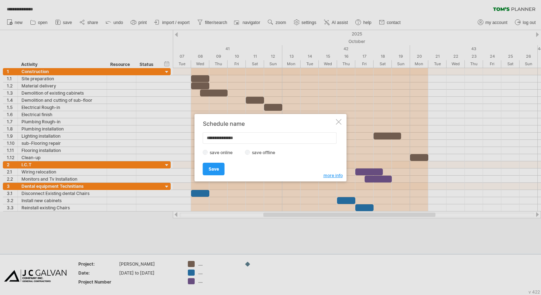
click at [151, 41] on div at bounding box center [270, 147] width 541 height 295
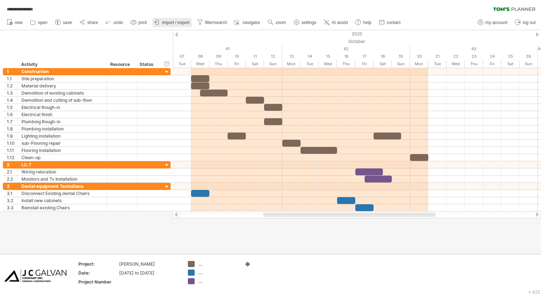
click at [170, 23] on span "import / export" at bounding box center [176, 22] width 28 height 5
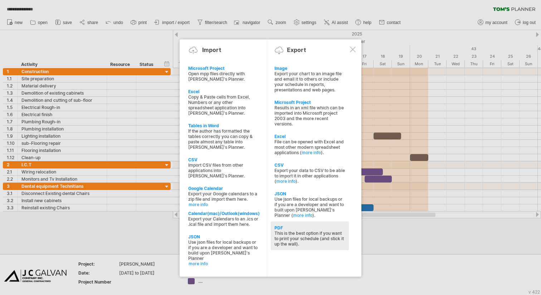
click at [309, 230] on div "This is the best option if you want to print your schedule (and stick it up the…" at bounding box center [310, 238] width 71 height 16
select select "**"
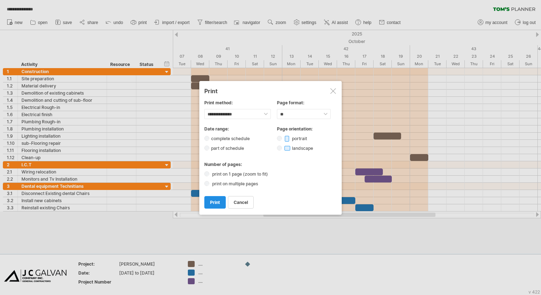
click at [210, 204] on link "print" at bounding box center [214, 202] width 21 height 13
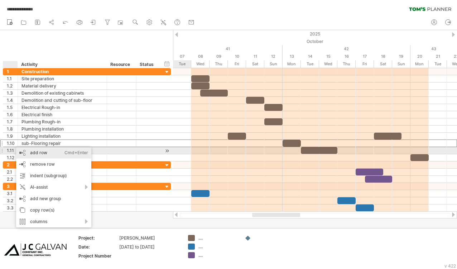
click at [39, 151] on div "add row Ctrl+Enter Cmd+Enter" at bounding box center [53, 152] width 75 height 11
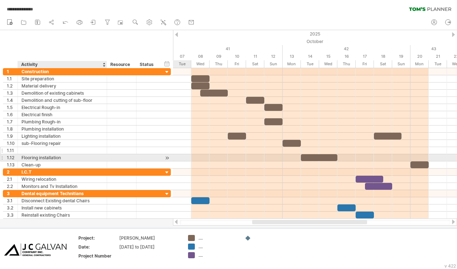
click at [40, 151] on div at bounding box center [62, 150] width 82 height 7
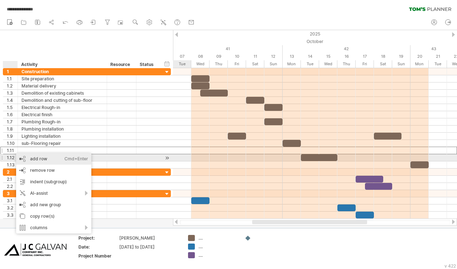
click at [34, 158] on div "add row Ctrl+Enter Cmd+Enter" at bounding box center [53, 158] width 75 height 11
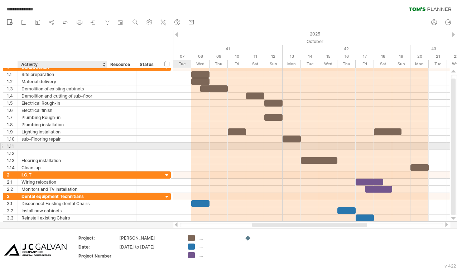
click at [34, 145] on div at bounding box center [62, 146] width 82 height 7
click at [25, 146] on input "**********" at bounding box center [62, 146] width 82 height 7
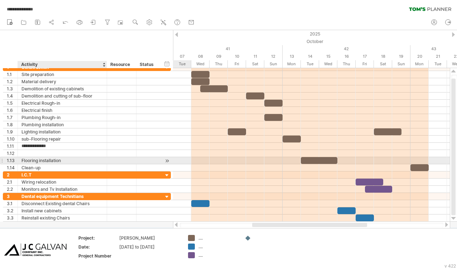
type input "**********"
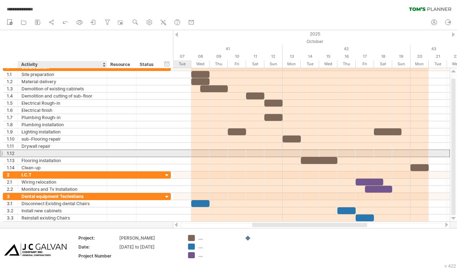
click at [29, 152] on div at bounding box center [62, 153] width 82 height 7
type input "*"
type input "**********"
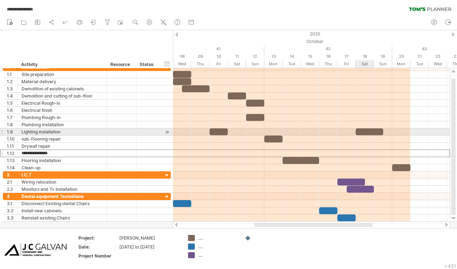
click at [373, 132] on div at bounding box center [370, 131] width 28 height 7
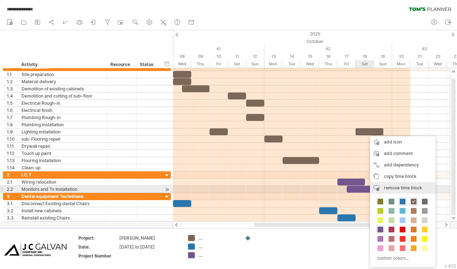
click at [401, 187] on span "remove time block" at bounding box center [403, 187] width 38 height 5
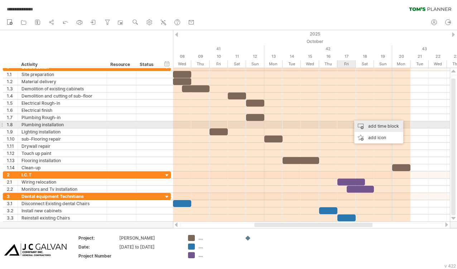
click at [362, 123] on div "add time block" at bounding box center [378, 125] width 49 height 11
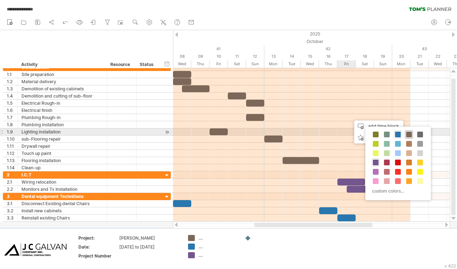
click at [408, 131] on div at bounding box center [409, 134] width 8 height 8
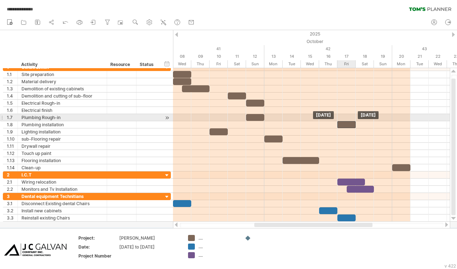
drag, startPoint x: 356, startPoint y: 117, endPoint x: 346, endPoint y: 120, distance: 10.3
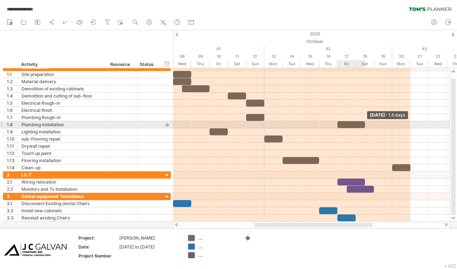
drag, startPoint x: 355, startPoint y: 124, endPoint x: 360, endPoint y: 124, distance: 4.7
click at [360, 124] on div at bounding box center [351, 124] width 28 height 7
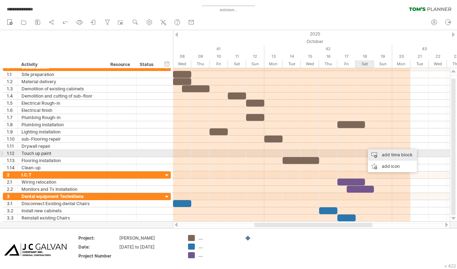
click at [381, 154] on div "add time block" at bounding box center [392, 154] width 49 height 11
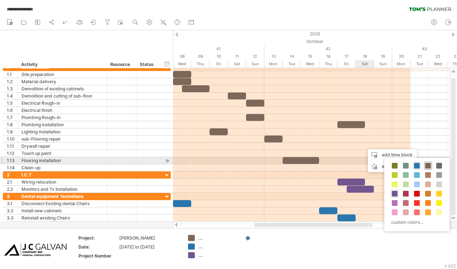
click at [429, 163] on span at bounding box center [428, 166] width 6 height 6
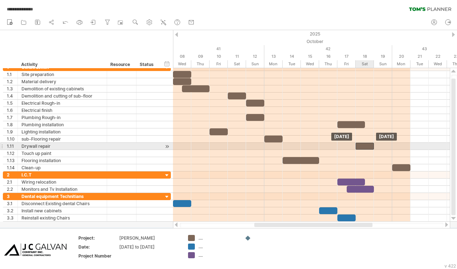
drag, startPoint x: 375, startPoint y: 144, endPoint x: 368, endPoint y: 144, distance: 7.2
click at [368, 144] on div at bounding box center [365, 146] width 18 height 7
click at [377, 147] on div "[DATE] - 1.0 days [DATE]" at bounding box center [311, 144] width 277 height 153
drag, startPoint x: 373, startPoint y: 146, endPoint x: 377, endPoint y: 146, distance: 3.6
click at [377, 146] on div "[DATE] - 1.0 days [DATE]" at bounding box center [311, 144] width 277 height 153
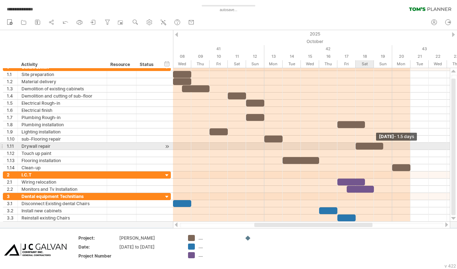
drag, startPoint x: 373, startPoint y: 145, endPoint x: 380, endPoint y: 145, distance: 6.4
click at [380, 145] on div at bounding box center [370, 146] width 28 height 7
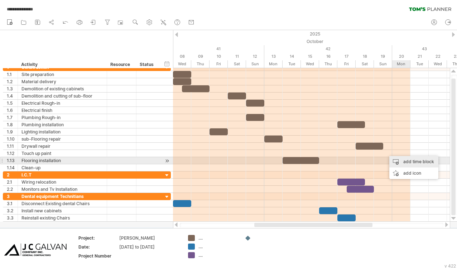
click at [396, 160] on div "add time block" at bounding box center [413, 161] width 49 height 11
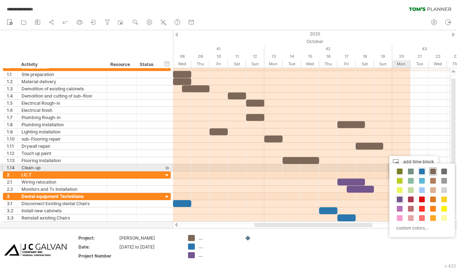
click at [431, 169] on span at bounding box center [433, 171] width 6 height 6
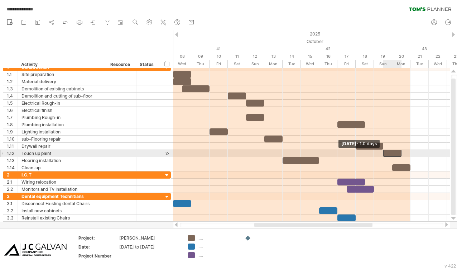
click at [383, 154] on span at bounding box center [383, 153] width 3 height 7
click at [382, 154] on span at bounding box center [383, 153] width 3 height 7
click at [379, 153] on div "[DATE] - 1.5 days [DATE] - 1.0 days" at bounding box center [311, 144] width 277 height 153
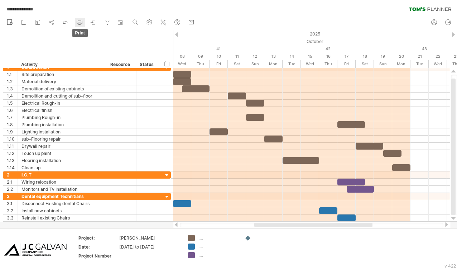
click at [81, 24] on rect at bounding box center [79, 24] width 3 height 2
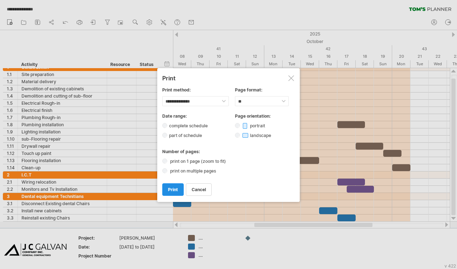
click at [173, 189] on span "print" at bounding box center [173, 189] width 10 height 5
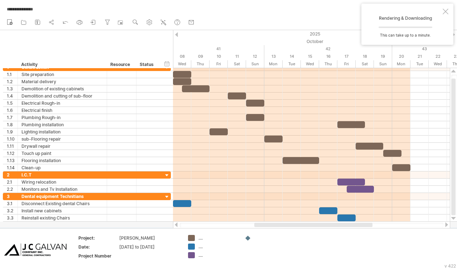
click at [445, 14] on div "Rendering & Downloading This can take up to a minute." at bounding box center [407, 24] width 92 height 41
click at [447, 11] on div at bounding box center [446, 12] width 6 height 6
click at [38, 24] on icon at bounding box center [37, 22] width 7 height 7
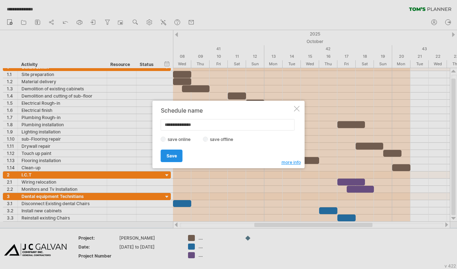
click at [174, 156] on span "Save" at bounding box center [172, 155] width 10 height 5
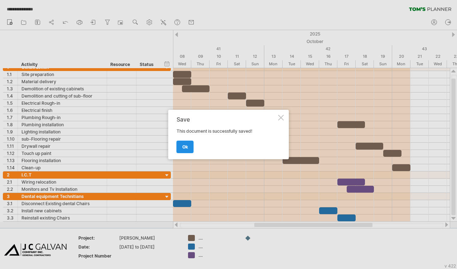
click at [184, 152] on link "ok" at bounding box center [185, 146] width 17 height 13
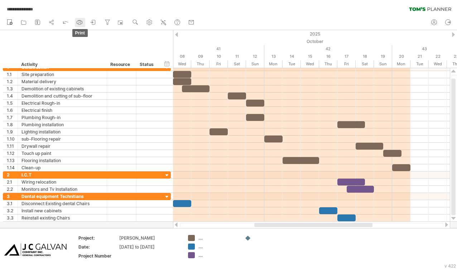
click at [81, 21] on icon at bounding box center [79, 22] width 7 height 7
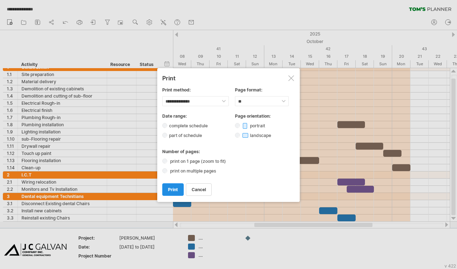
click at [175, 188] on span "print" at bounding box center [173, 189] width 10 height 5
